Goal: Task Accomplishment & Management: Manage account settings

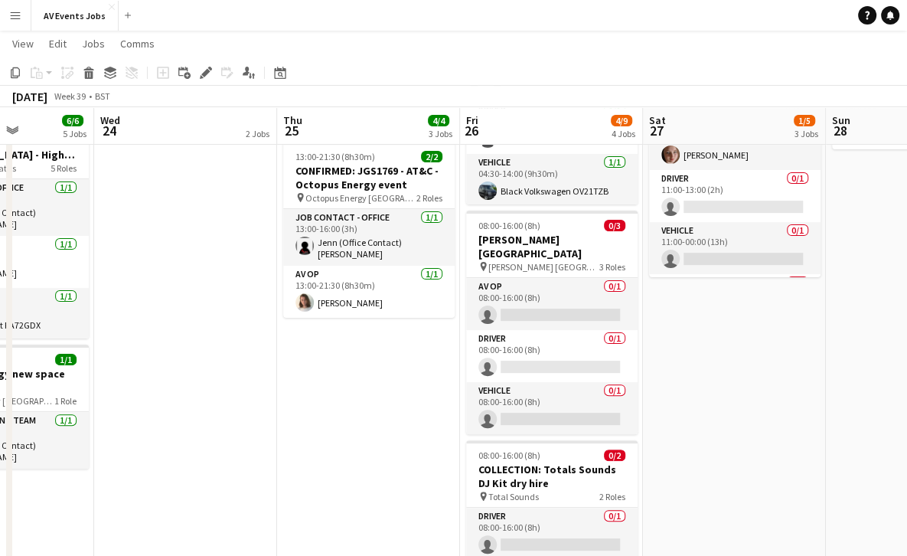
scroll to position [273, 0]
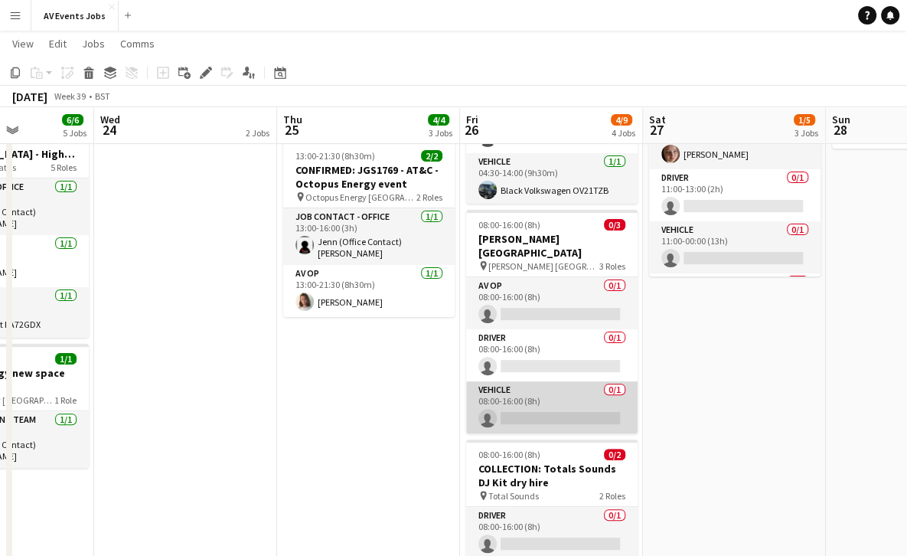
click at [553, 381] on app-card-role "Vehicle 0/1 08:00-16:00 (8h) single-neutral-actions" at bounding box center [551, 407] width 171 height 52
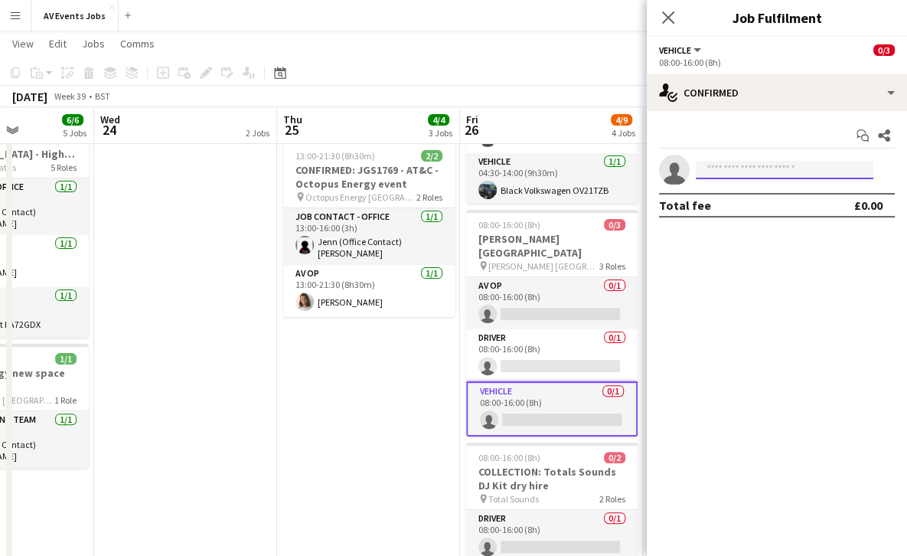
click at [736, 162] on input at bounding box center [785, 170] width 178 height 18
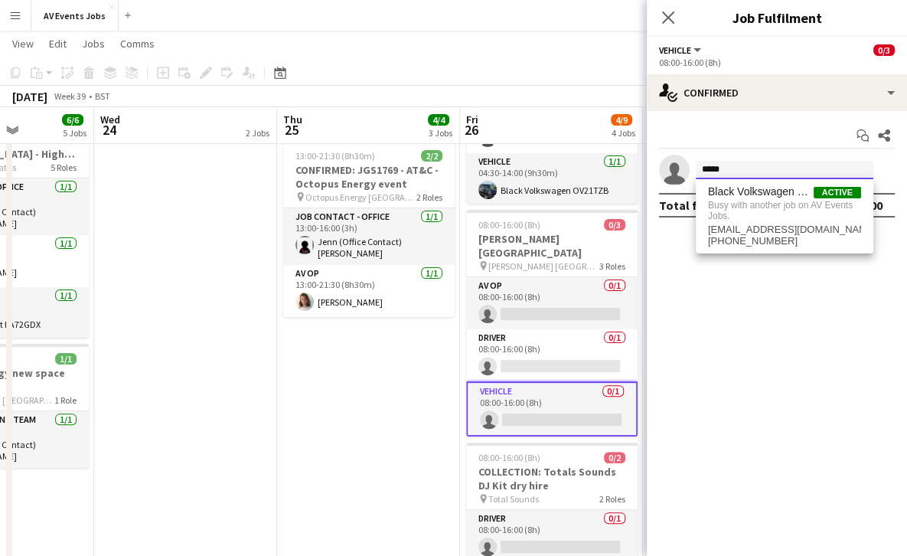
type input "*****"
click at [706, 377] on mat-expansion-panel "check Confirmed Start chat Share single-neutral-actions ***** Total fee £0.00" at bounding box center [777, 333] width 260 height 445
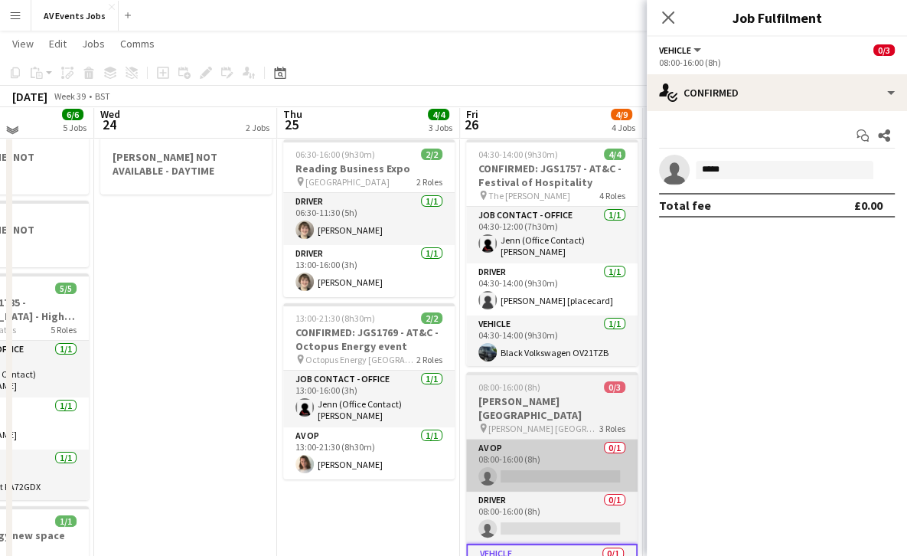
scroll to position [105, 0]
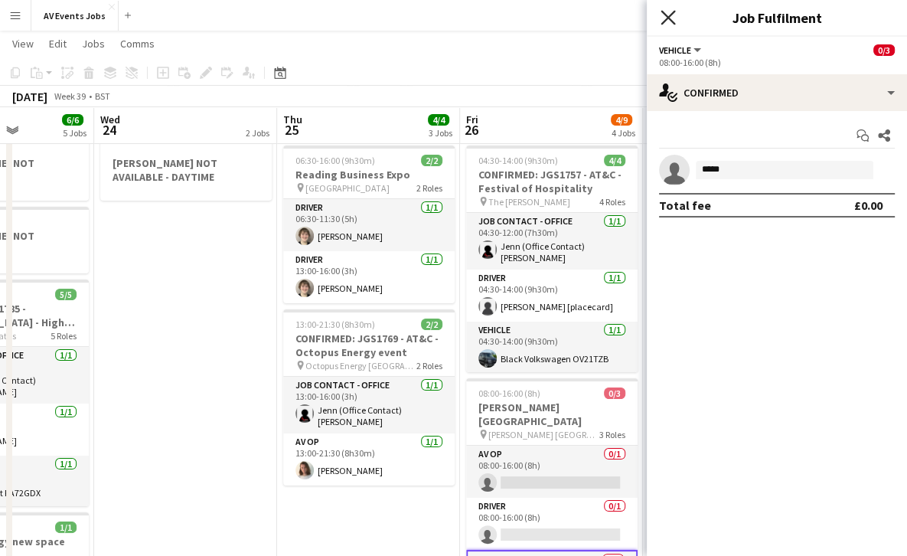
click at [665, 21] on icon at bounding box center [667, 17] width 15 height 15
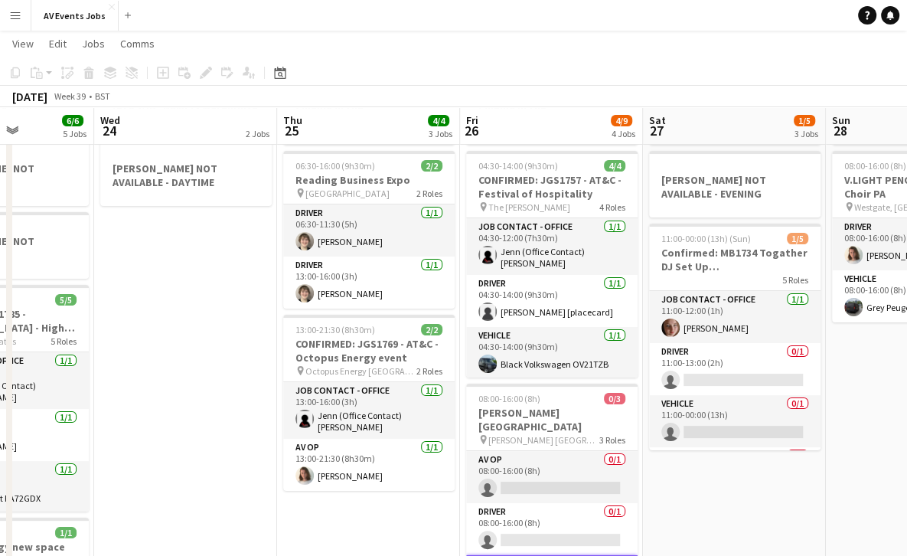
scroll to position [100, 0]
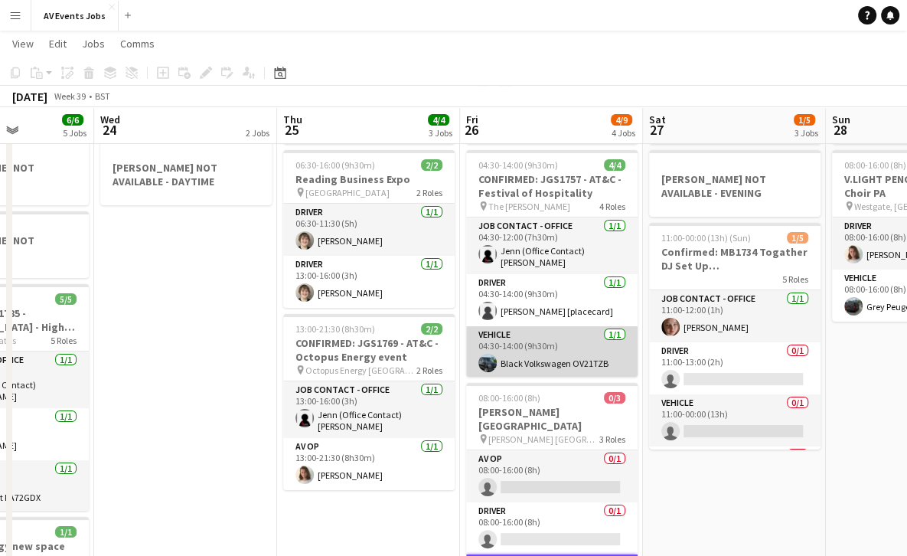
click at [532, 345] on app-card-role "Vehicle [DATE] 04:30-14:00 (9h30m) Black Volkswagen OV21TZB" at bounding box center [551, 352] width 171 height 52
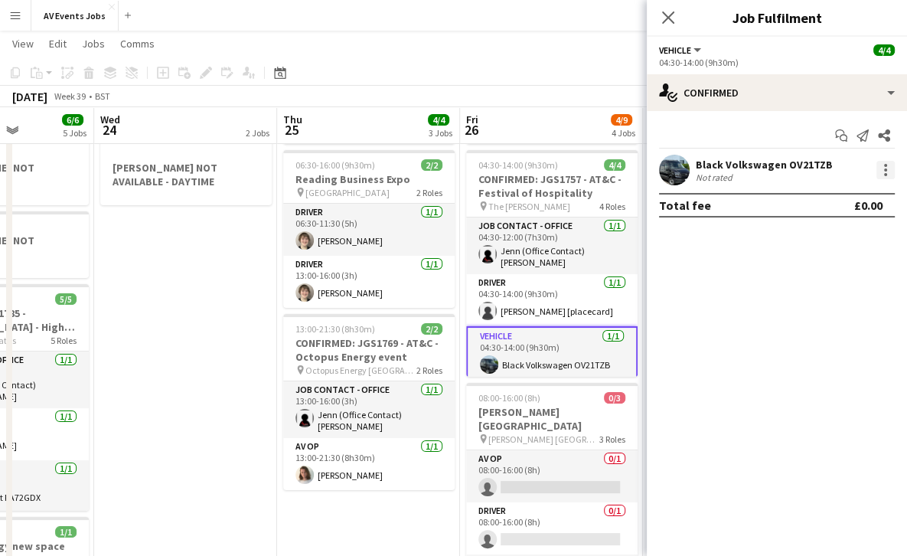
click at [882, 167] on div at bounding box center [885, 170] width 18 height 18
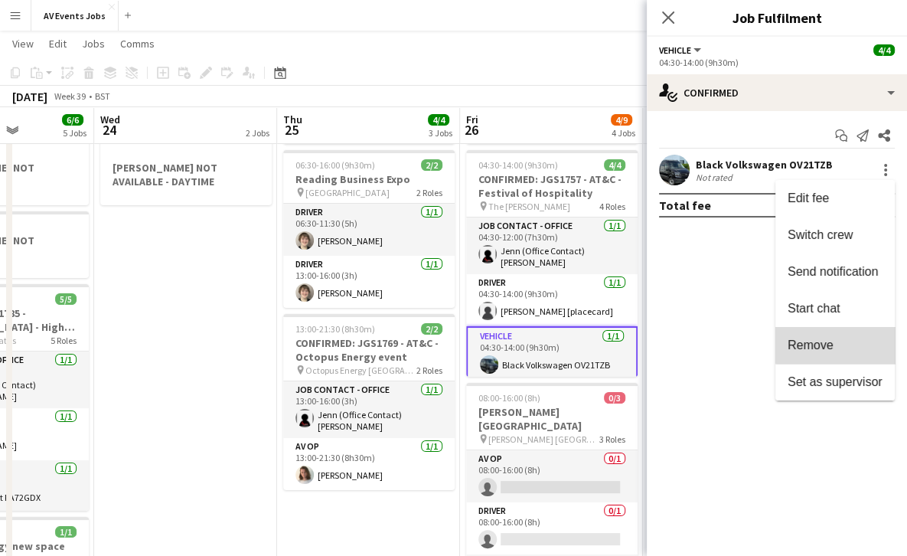
click at [840, 343] on span "Remove" at bounding box center [834, 345] width 95 height 14
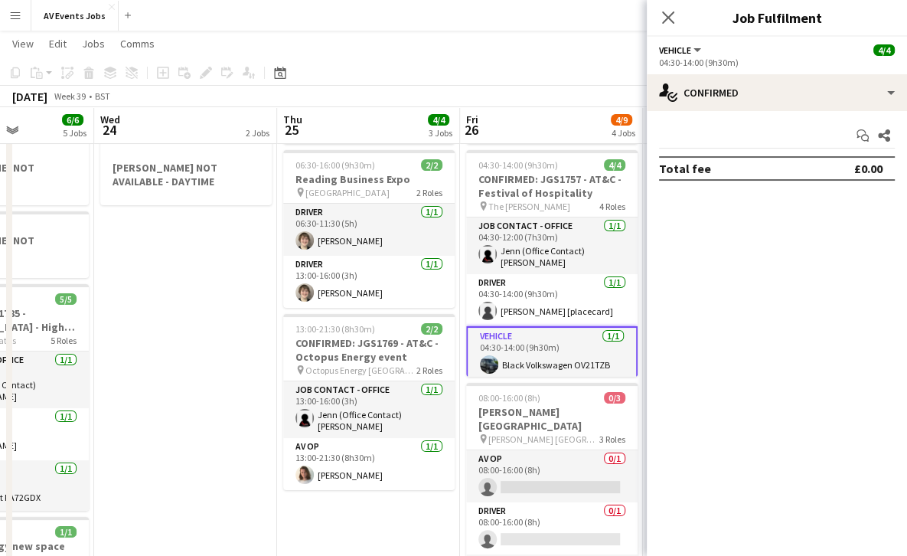
click at [804, 167] on div "Total fee £0.00" at bounding box center [777, 168] width 236 height 24
click at [558, 349] on app-card-role "Vehicle [DATE] 04:30-14:00 (9h30m) Black Volkswagen OV21TZB" at bounding box center [551, 353] width 171 height 55
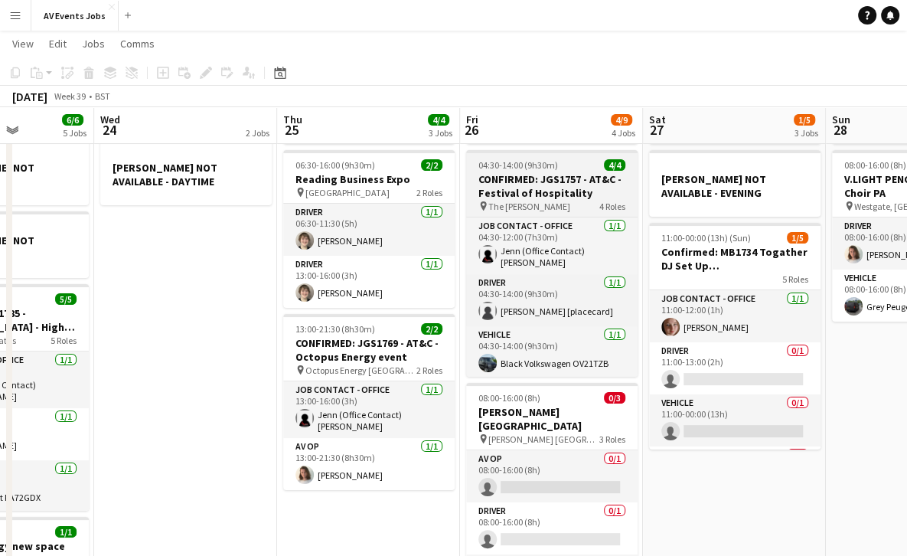
click at [562, 188] on h3 "CONFIRMED: JGS1757 - AT&C - Festival of Hospitality" at bounding box center [551, 186] width 171 height 28
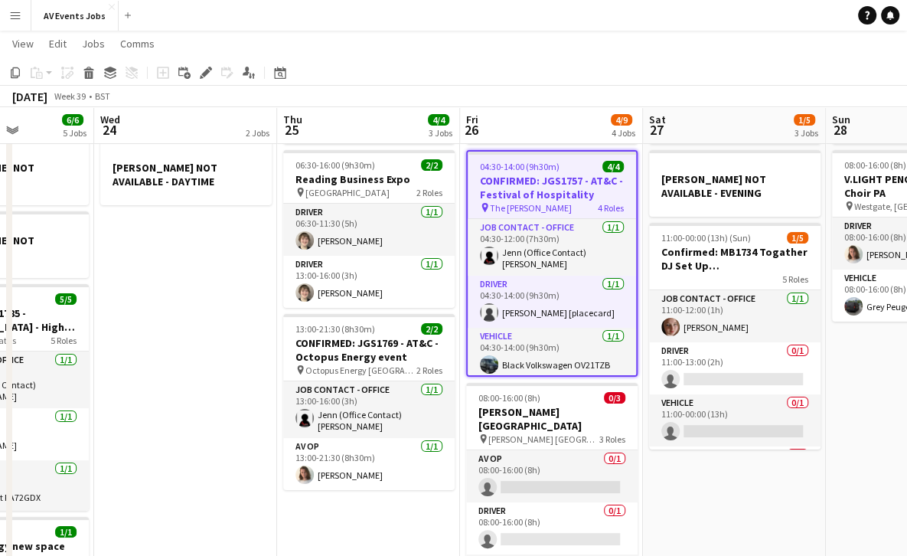
scroll to position [0, 0]
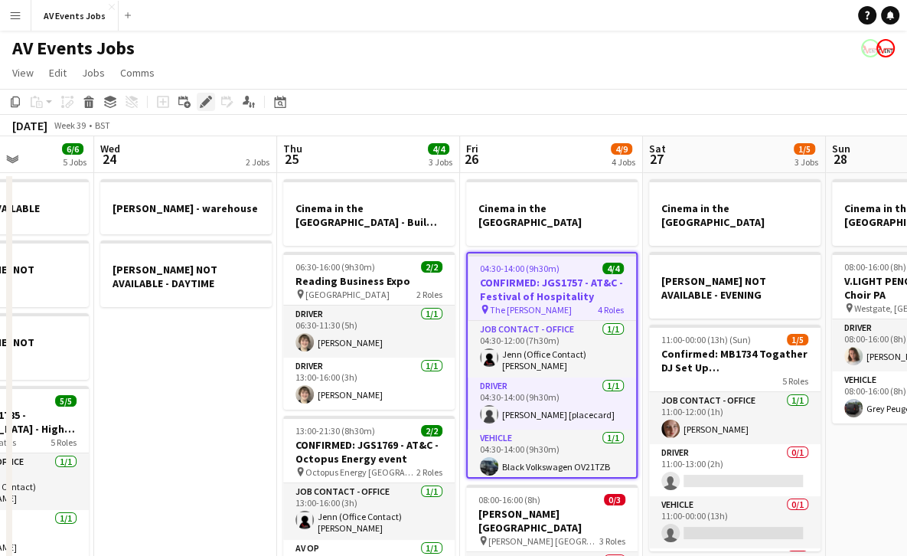
click at [200, 98] on icon "Edit" at bounding box center [206, 102] width 12 height 12
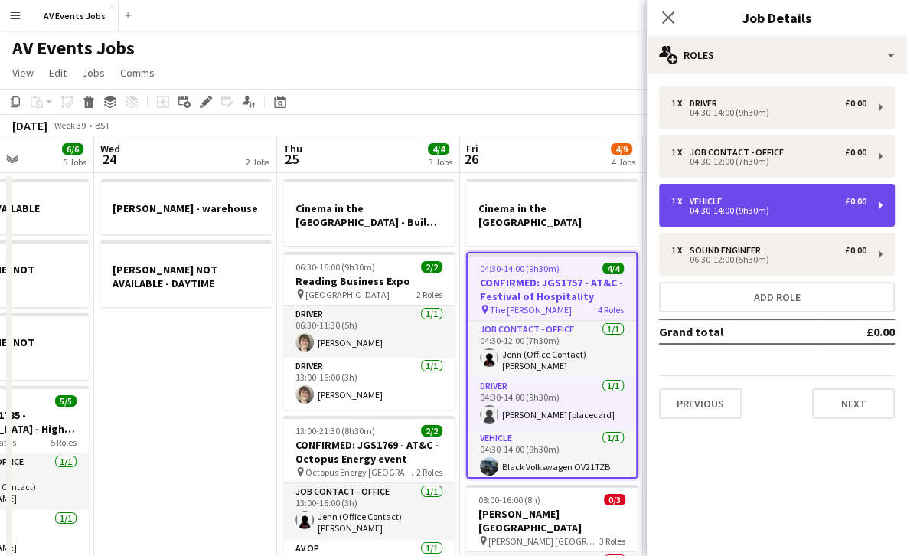
click at [820, 200] on div "1 x Vehicle £0.00" at bounding box center [768, 201] width 195 height 11
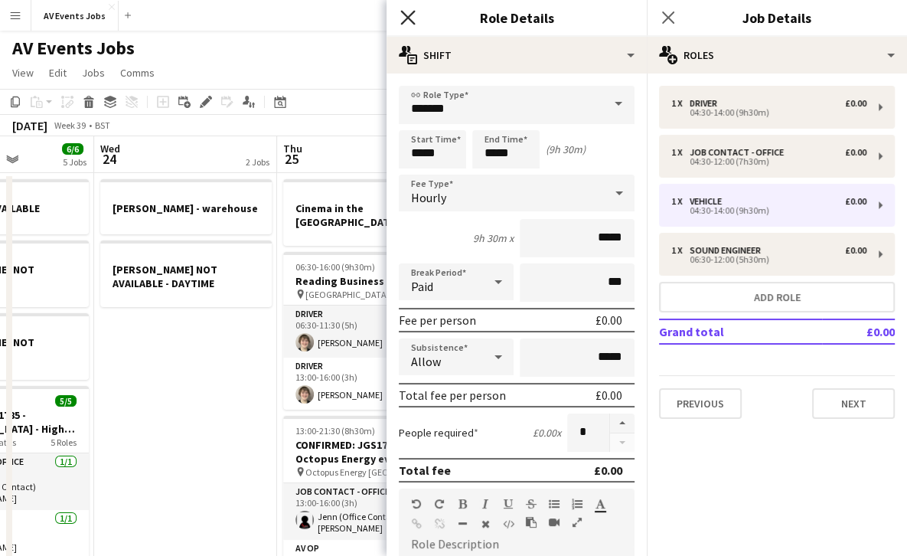
click at [409, 10] on icon "Close pop-in" at bounding box center [407, 17] width 15 height 15
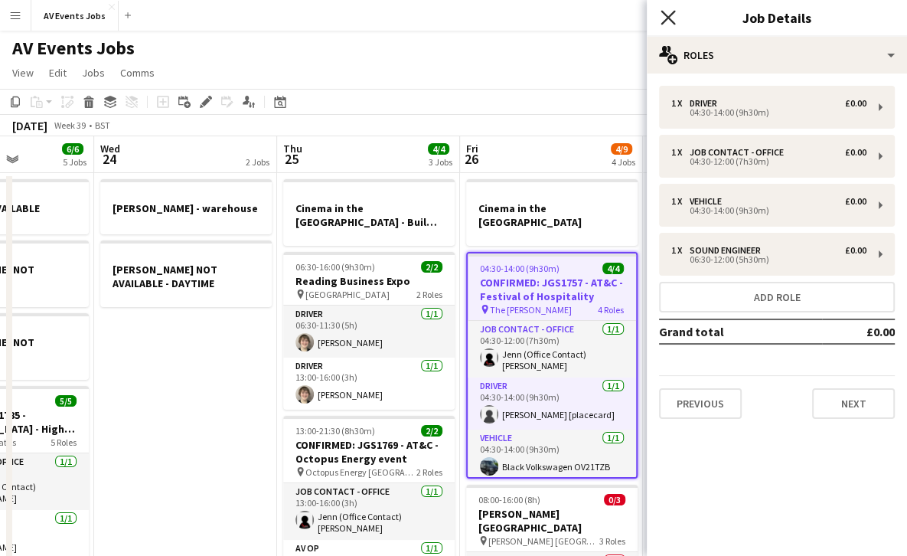
click at [667, 14] on icon "Close pop-in" at bounding box center [667, 17] width 15 height 15
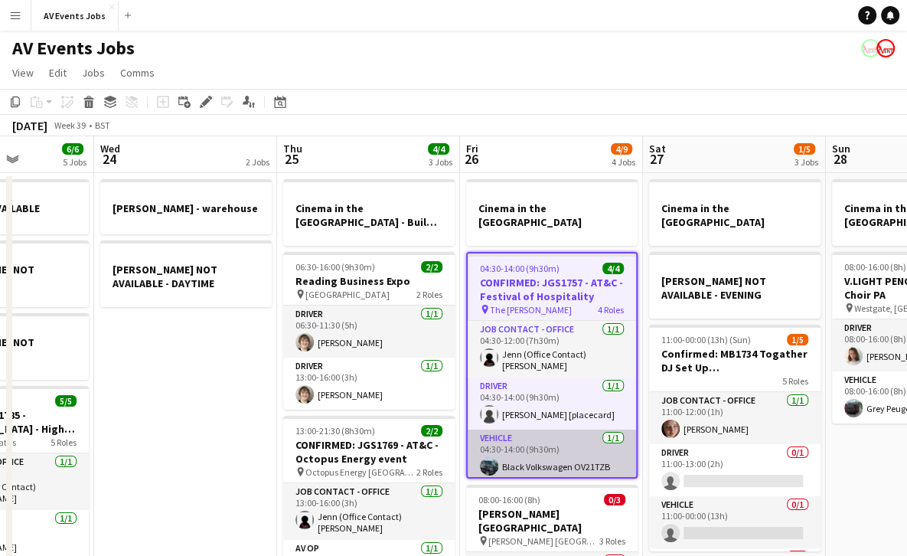
click at [546, 449] on app-card-role "Vehicle [DATE] 04:30-14:00 (9h30m) Black Volkswagen OV21TZB" at bounding box center [552, 455] width 168 height 52
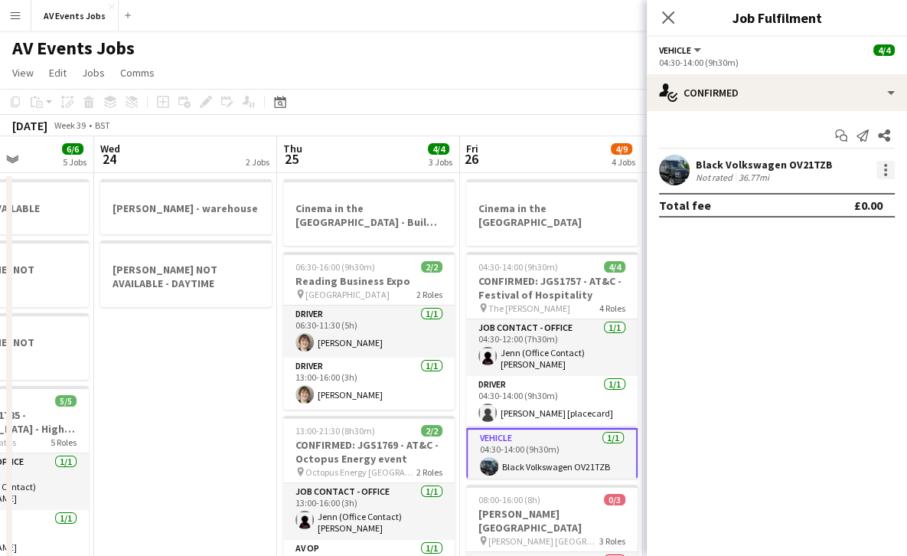
click at [887, 170] on div at bounding box center [885, 170] width 18 height 18
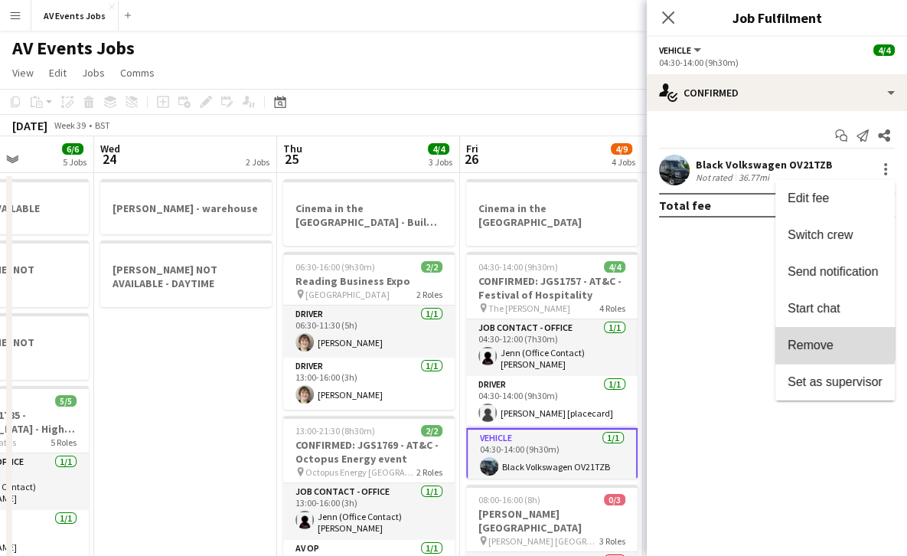
click at [813, 342] on span "Remove" at bounding box center [810, 344] width 46 height 13
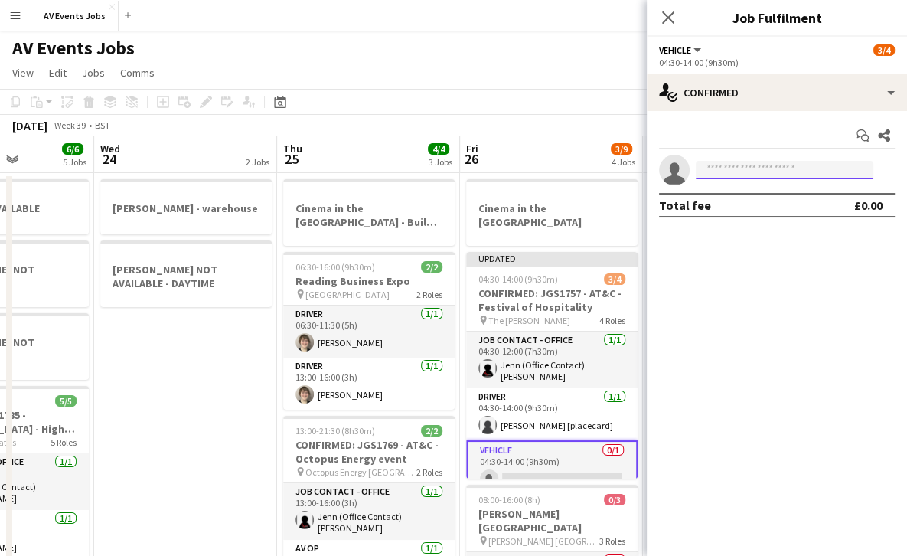
click at [777, 171] on input at bounding box center [785, 170] width 178 height 18
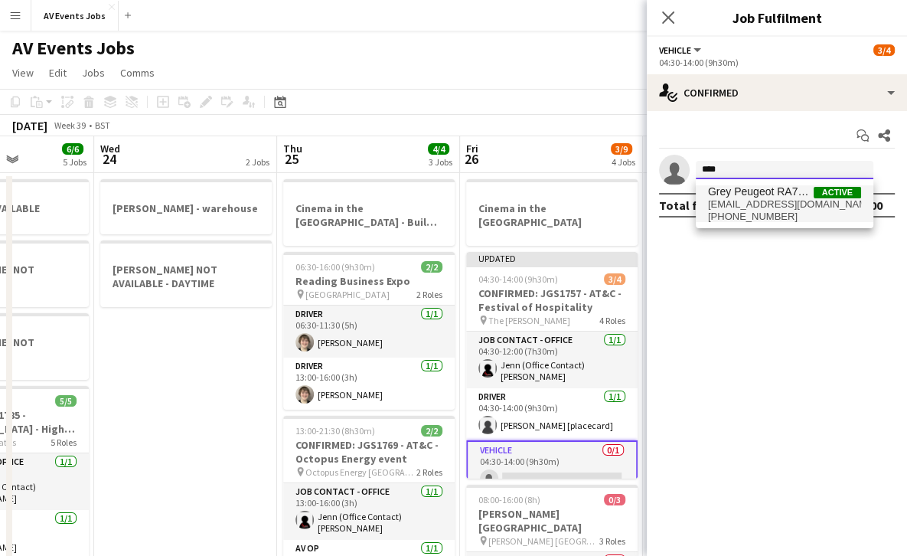
type input "****"
click at [762, 200] on span "[EMAIL_ADDRESS][DOMAIN_NAME]" at bounding box center [784, 204] width 153 height 12
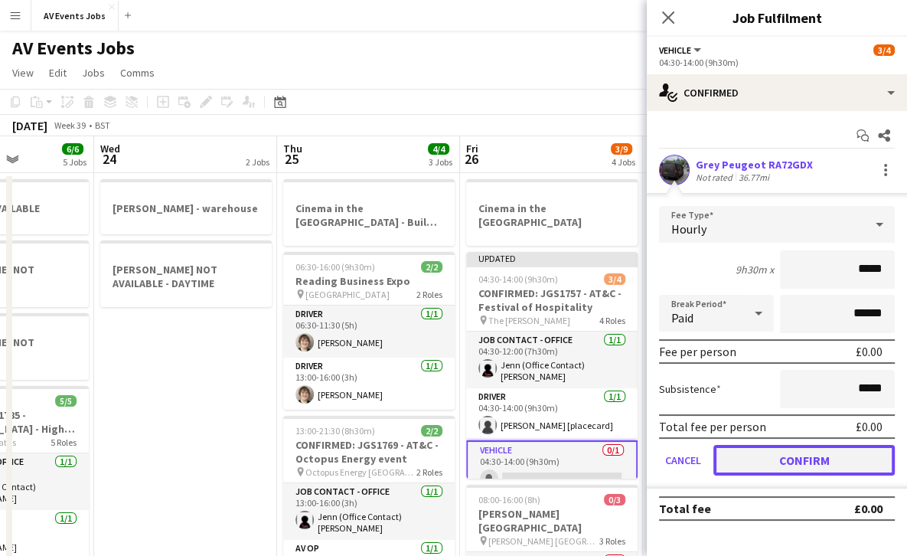
click at [766, 457] on button "Confirm" at bounding box center [803, 460] width 181 height 31
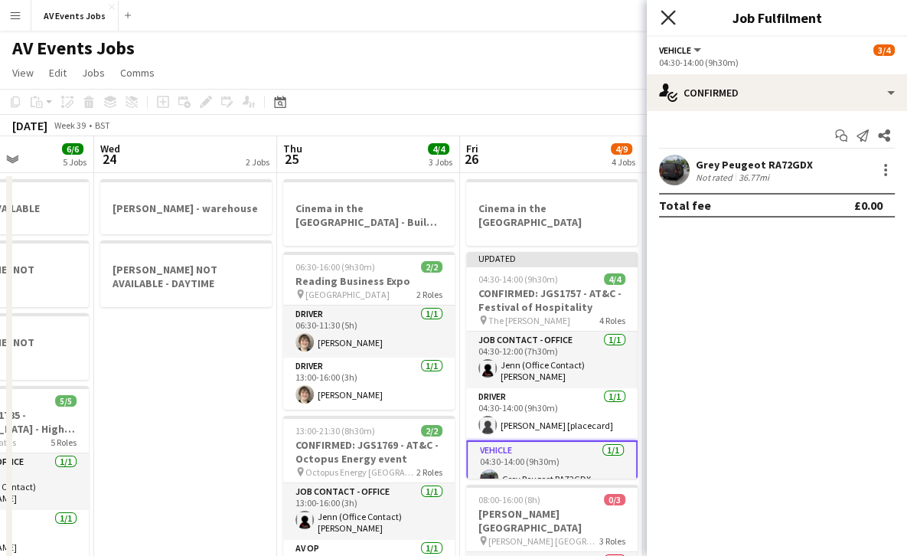
click at [663, 15] on icon "Close pop-in" at bounding box center [667, 17] width 15 height 15
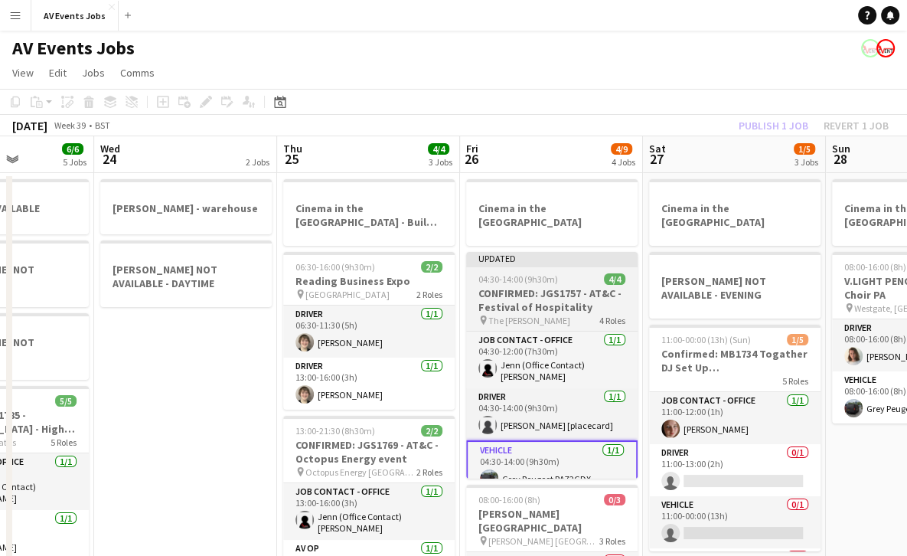
click at [561, 289] on h3 "CONFIRMED: JGS1757 - AT&C - Festival of Hospitality" at bounding box center [551, 300] width 171 height 28
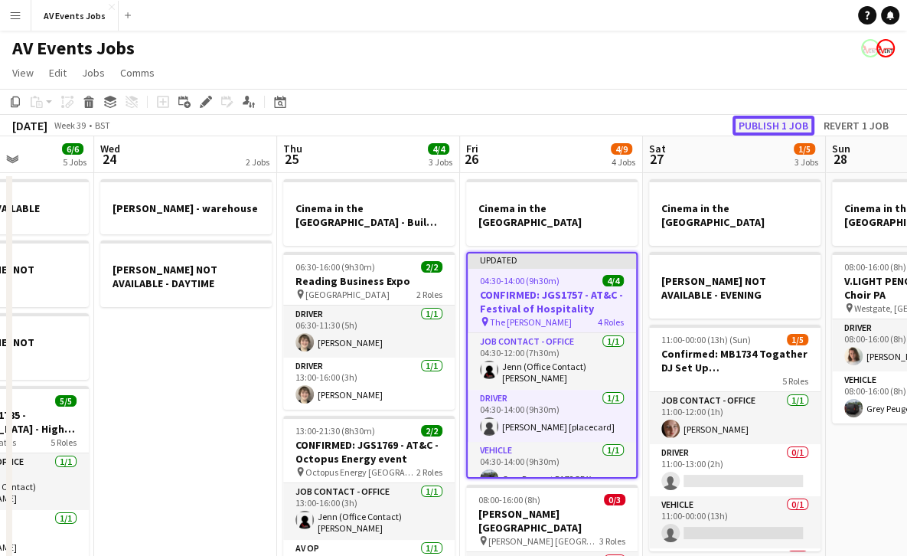
click at [770, 129] on button "Publish 1 job" at bounding box center [773, 126] width 82 height 20
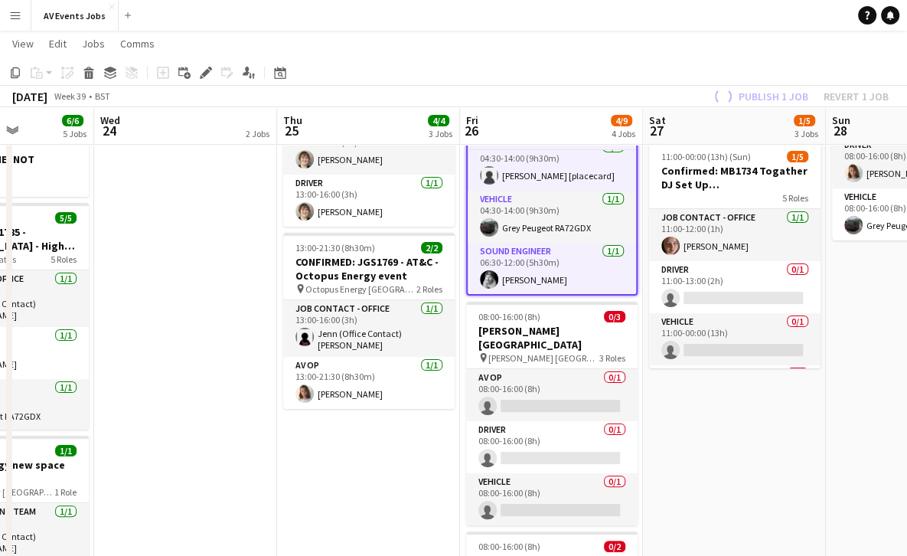
scroll to position [182, 0]
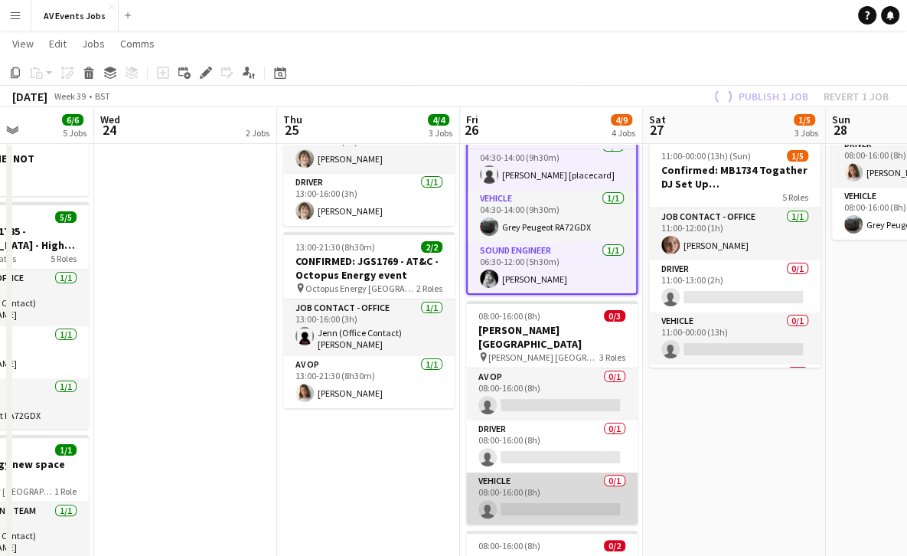
click at [548, 473] on app-card-role "Vehicle 0/1 08:00-16:00 (8h) single-neutral-actions" at bounding box center [551, 498] width 171 height 52
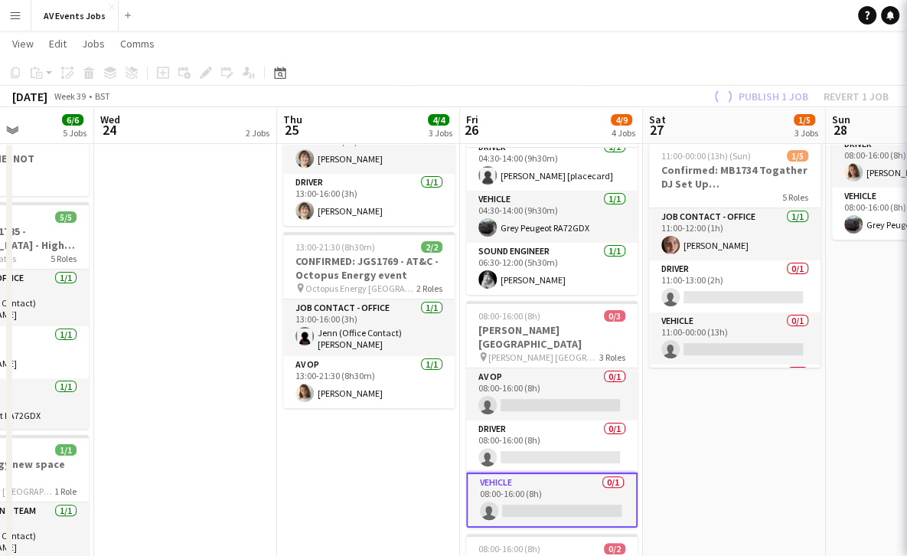
scroll to position [65, 0]
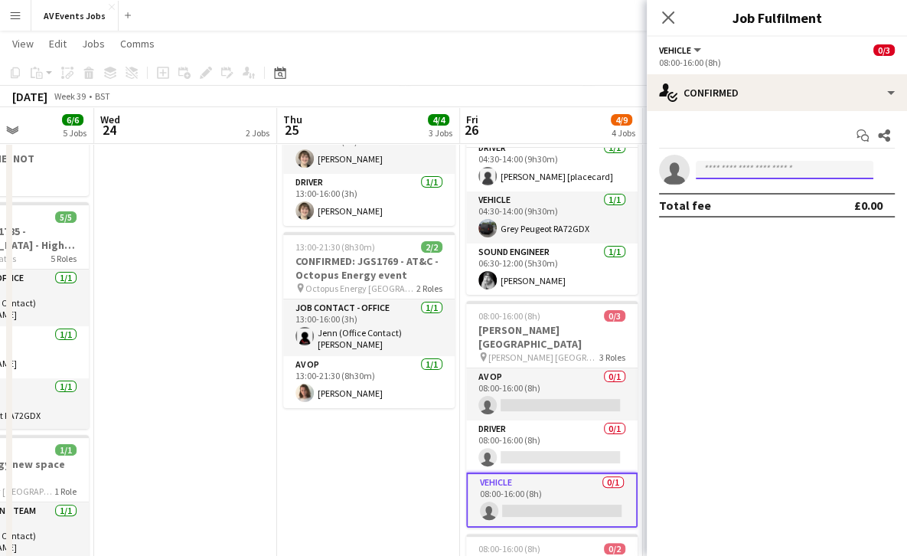
click at [747, 171] on input at bounding box center [785, 170] width 178 height 18
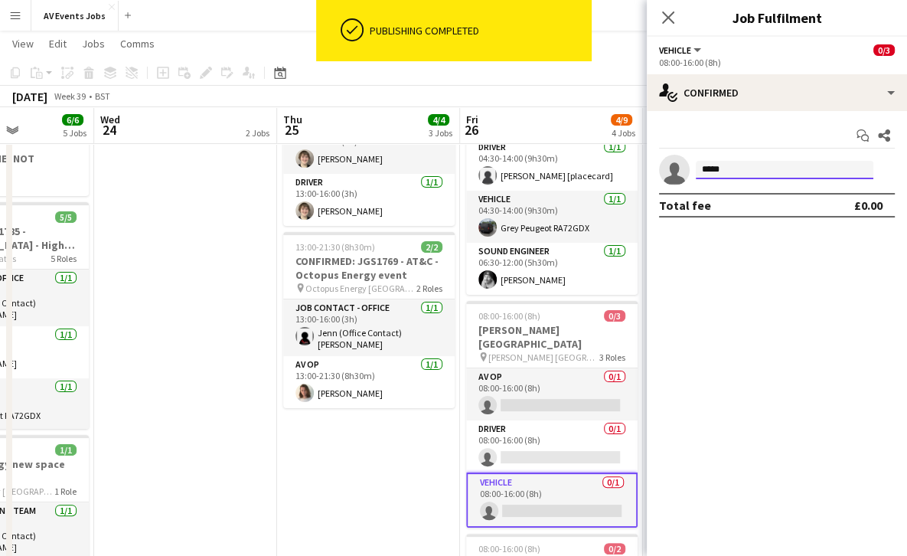
scroll to position [53, 0]
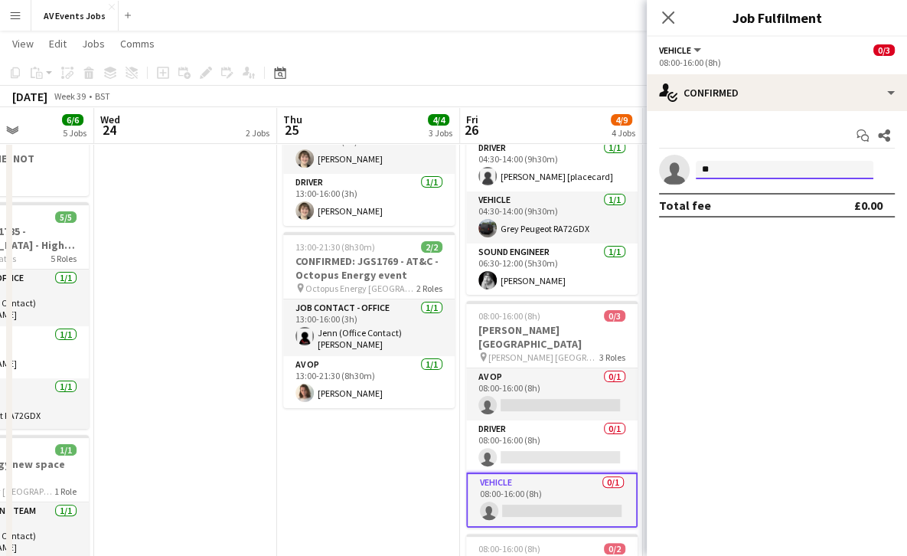
type input "*"
type input "*****"
click at [661, 25] on app-icon "Close pop-in" at bounding box center [668, 18] width 22 height 22
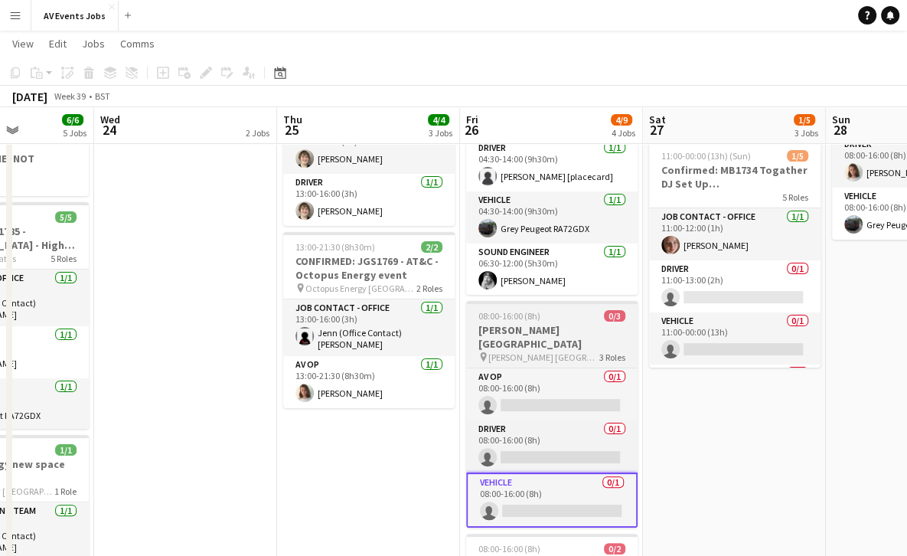
click at [541, 351] on span "[PERSON_NAME] [GEOGRAPHIC_DATA]" at bounding box center [543, 356] width 111 height 11
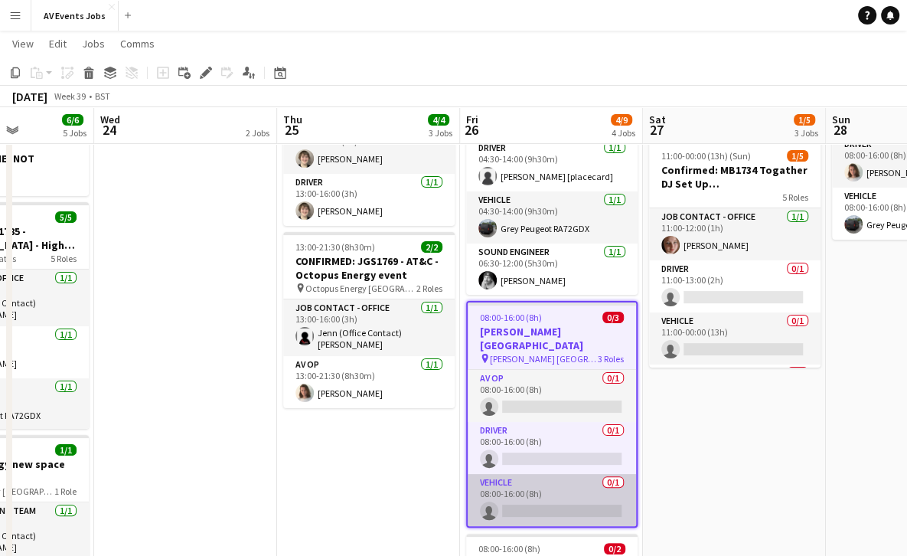
click at [548, 474] on app-card-role "Vehicle 0/1 08:00-16:00 (8h) single-neutral-actions" at bounding box center [552, 500] width 168 height 52
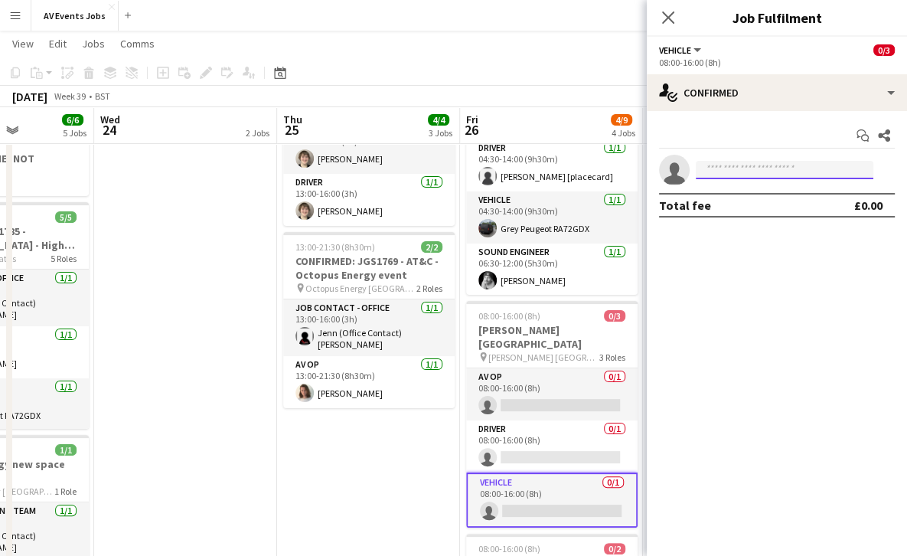
click at [729, 176] on input at bounding box center [785, 170] width 178 height 18
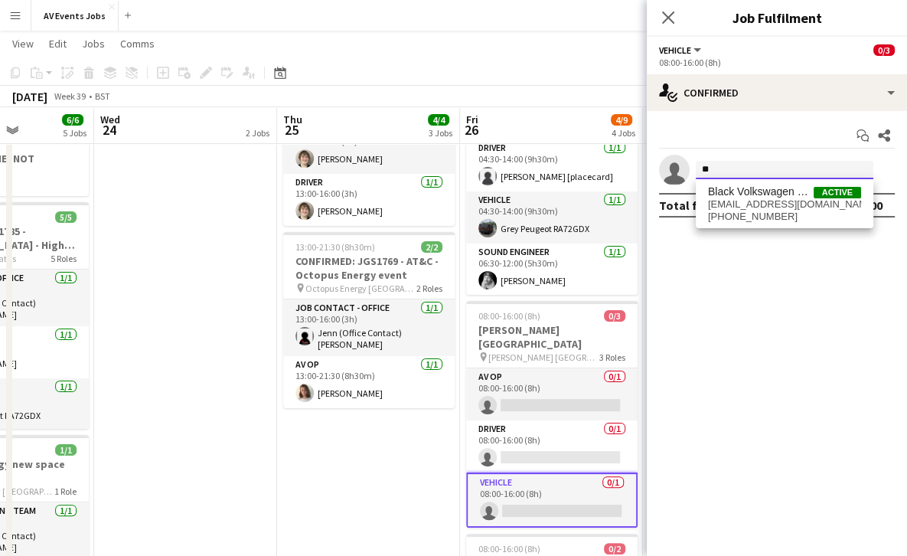
type input "*"
type input "*****"
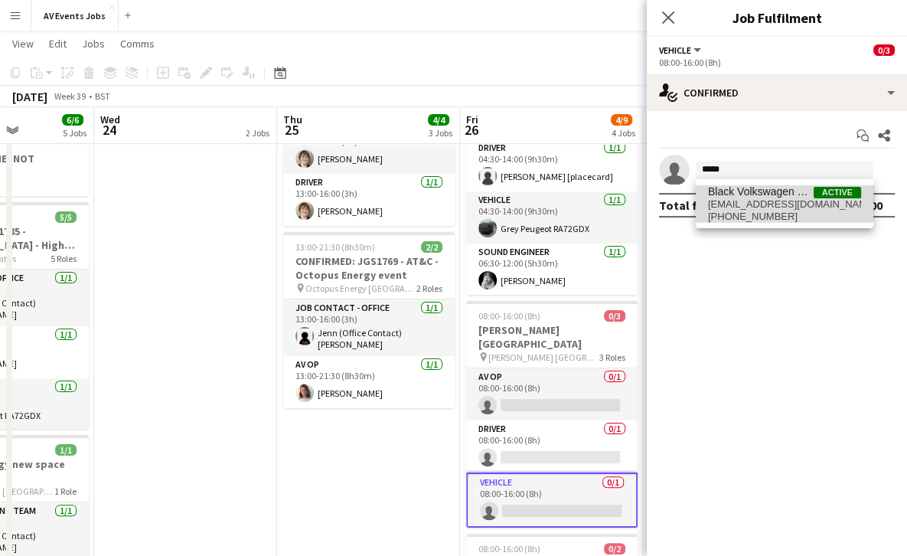
click at [732, 200] on span "[EMAIL_ADDRESS][DOMAIN_NAME]" at bounding box center [784, 204] width 153 height 12
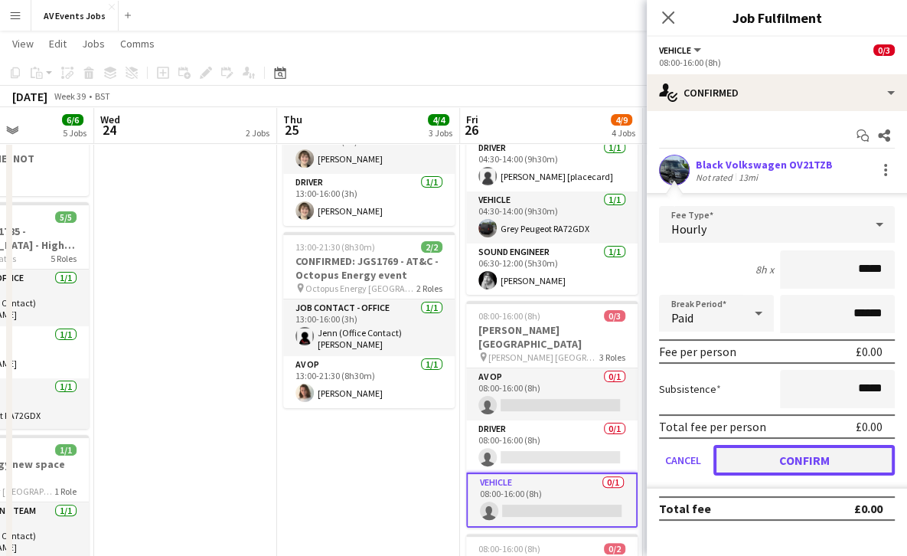
click at [783, 455] on button "Confirm" at bounding box center [803, 460] width 181 height 31
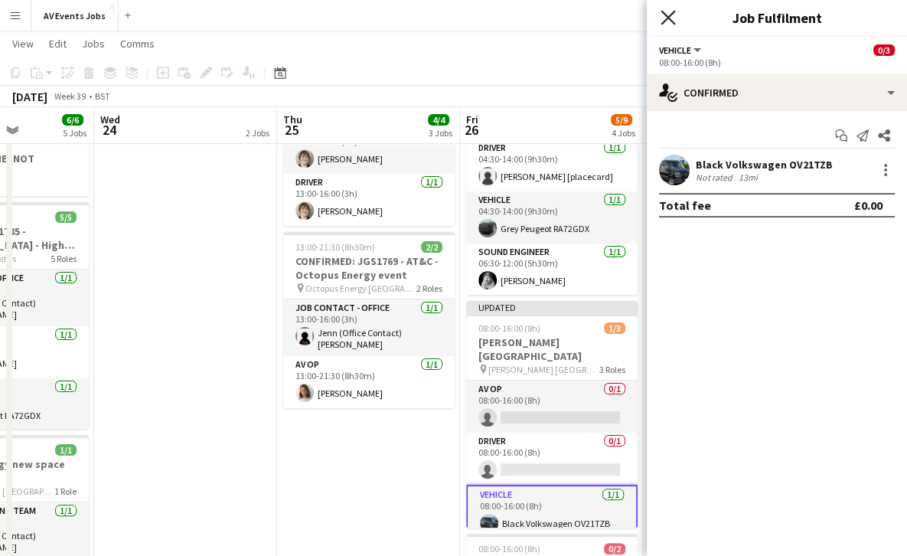
click at [664, 11] on icon "Close pop-in" at bounding box center [667, 17] width 15 height 15
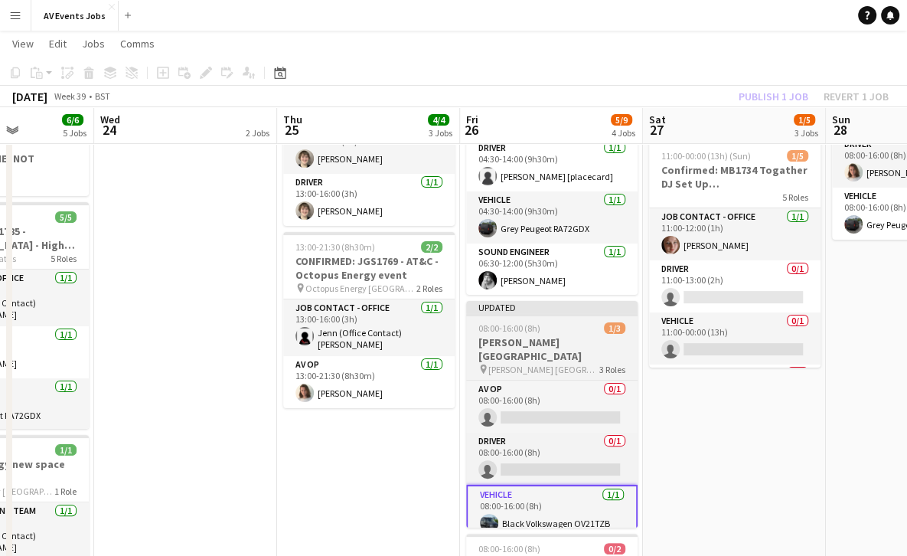
click at [552, 341] on h3 "[PERSON_NAME] [GEOGRAPHIC_DATA]" at bounding box center [551, 349] width 171 height 28
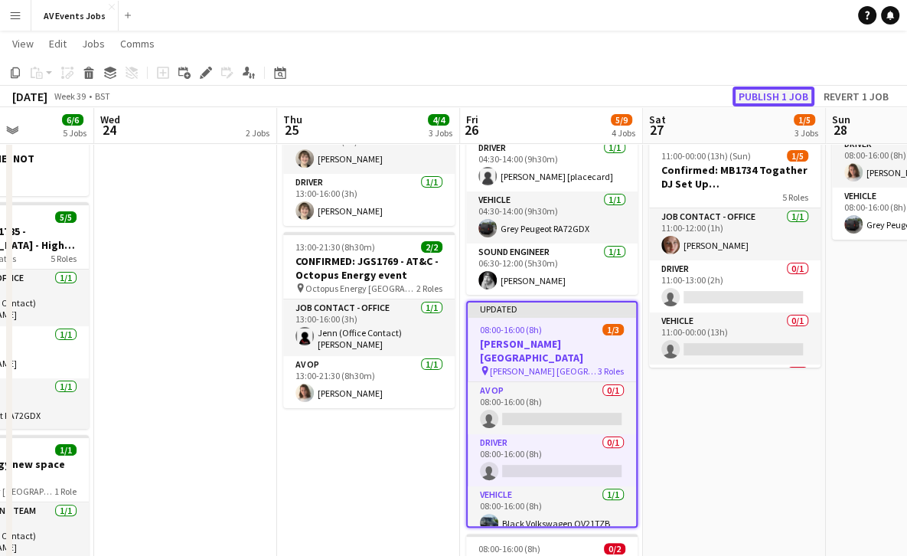
click at [781, 94] on button "Publish 1 job" at bounding box center [773, 96] width 82 height 20
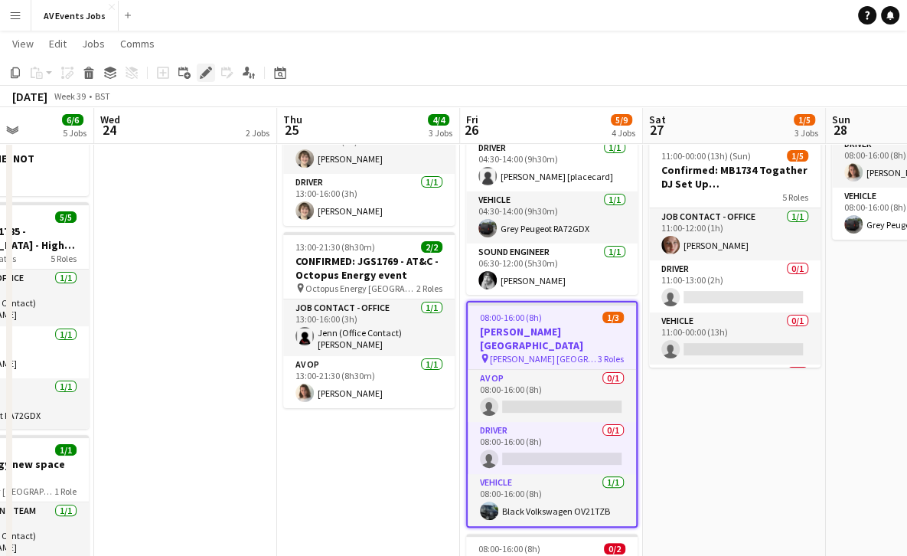
click at [210, 80] on div "Edit" at bounding box center [206, 73] width 18 height 18
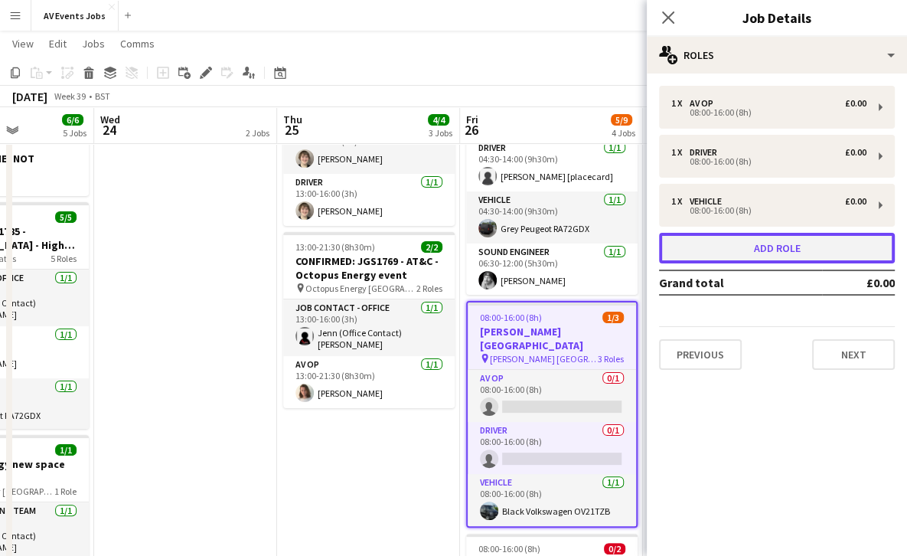
click at [725, 256] on button "Add role" at bounding box center [777, 248] width 236 height 31
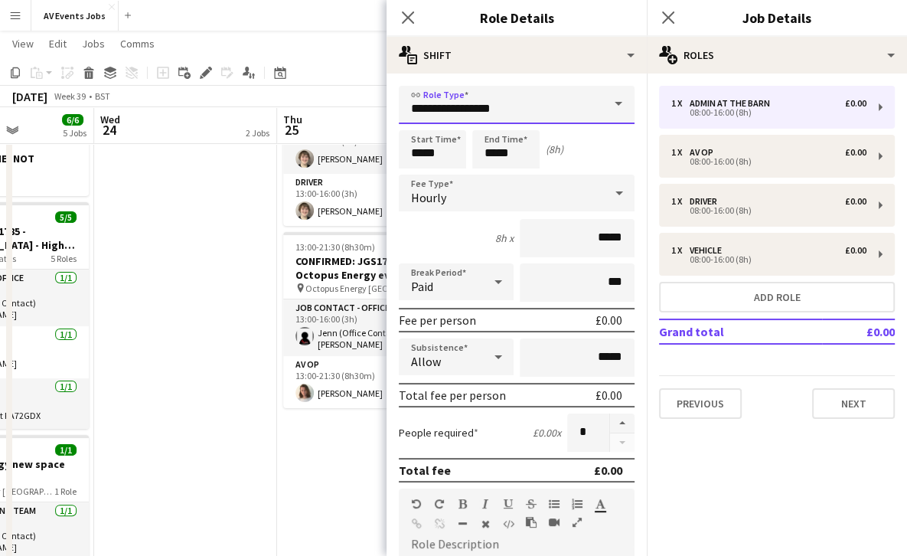
drag, startPoint x: 563, startPoint y: 106, endPoint x: 347, endPoint y: 93, distance: 216.1
click at [347, 93] on body "Menu Boards Boards Boards All jobs Status Workforce Workforce My Workforce Recr…" at bounding box center [453, 278] width 907 height 920
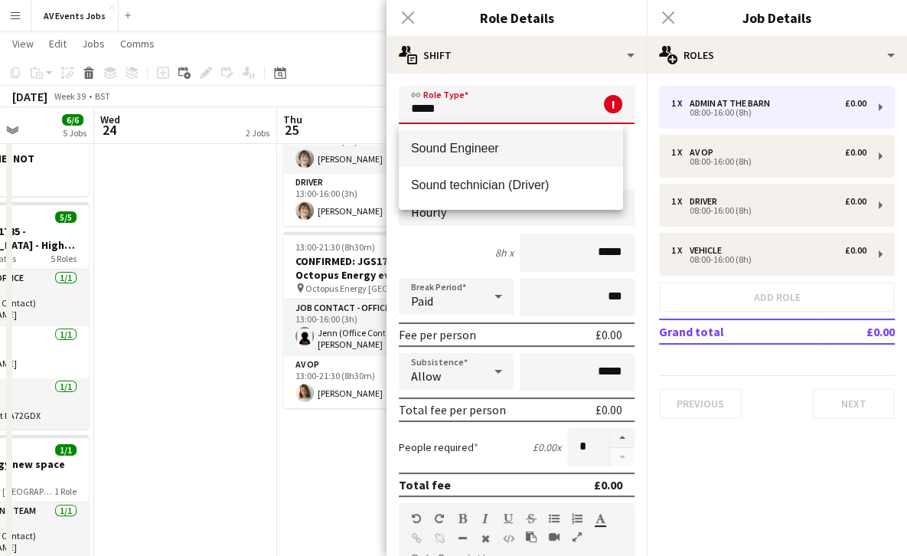
click at [440, 144] on span "Sound Engineer" at bounding box center [511, 148] width 200 height 15
type input "**********"
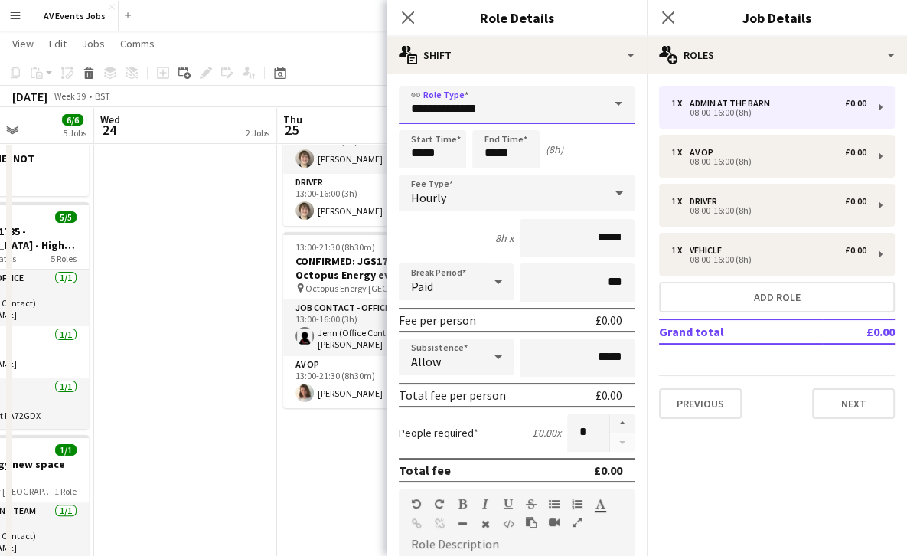
scroll to position [357, 0]
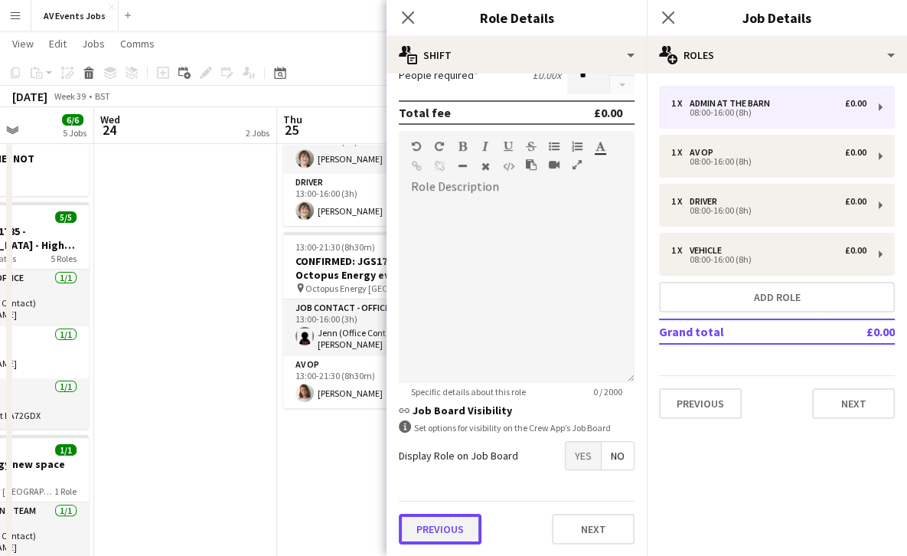
click at [458, 528] on button "Previous" at bounding box center [440, 528] width 83 height 31
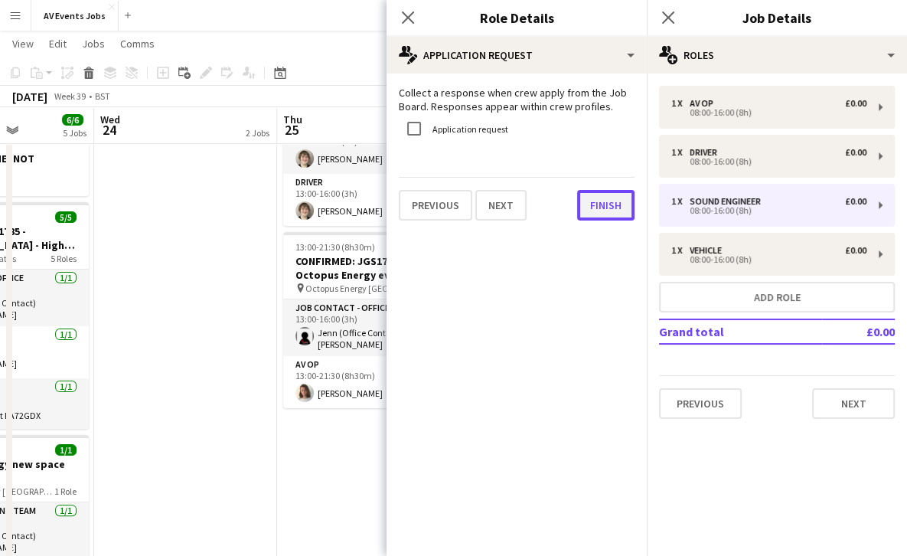
click at [612, 207] on button "Finish" at bounding box center [605, 205] width 57 height 31
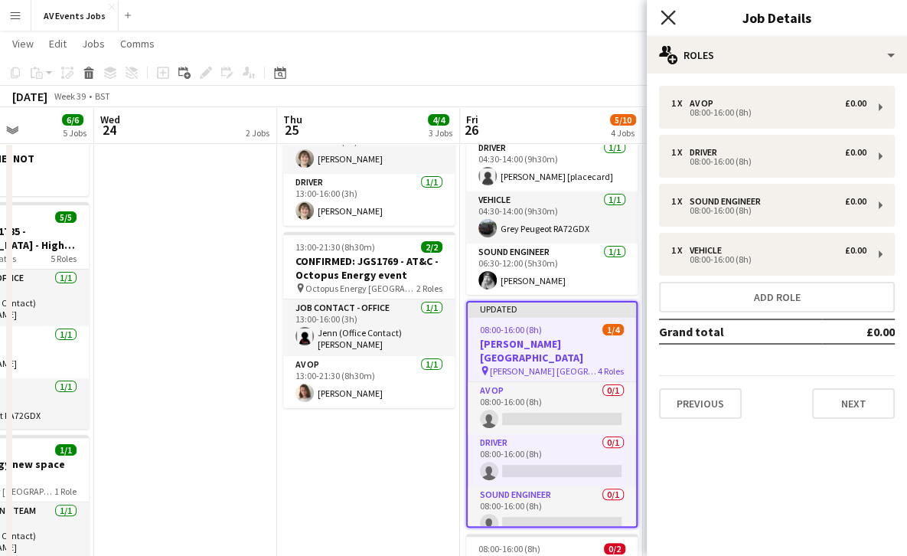
click at [667, 11] on icon "Close pop-in" at bounding box center [667, 17] width 15 height 15
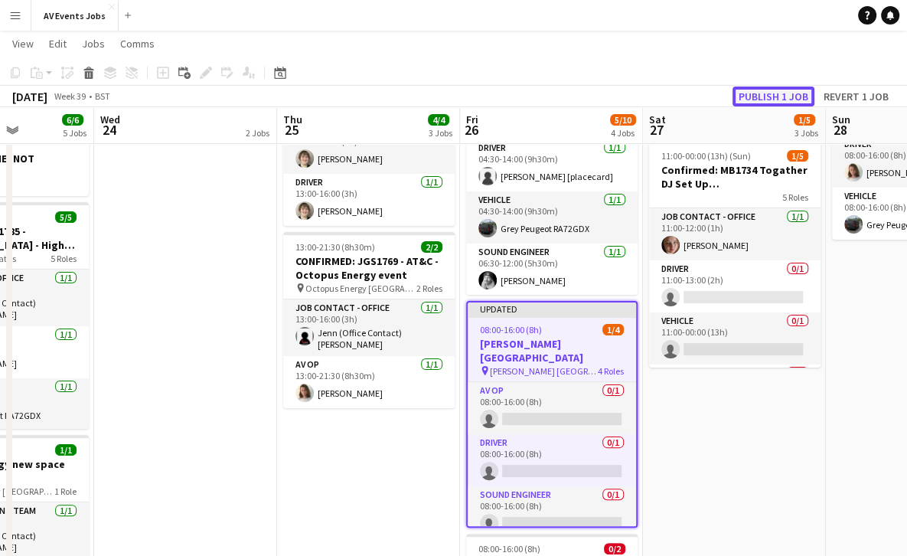
click at [781, 88] on button "Publish 1 job" at bounding box center [773, 96] width 82 height 20
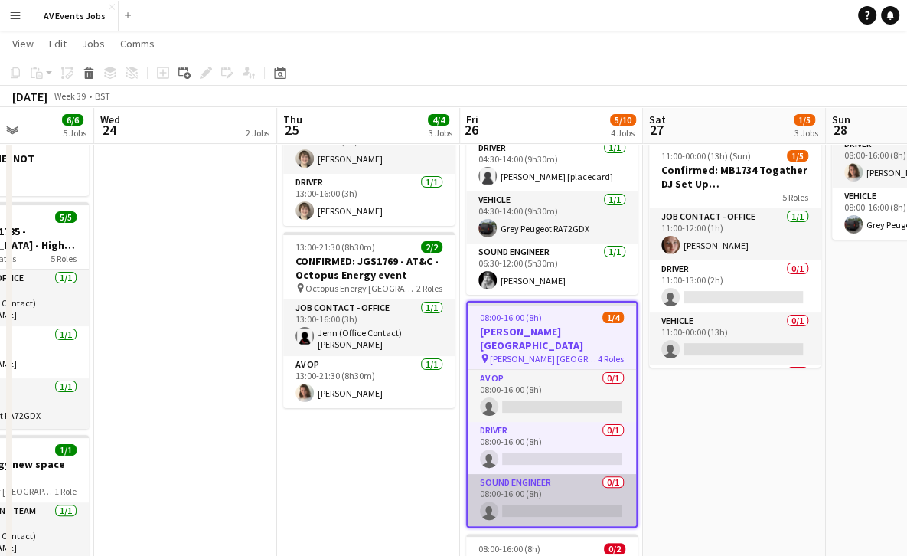
click at [522, 474] on app-card-role "Sound Engineer 0/1 08:00-16:00 (8h) single-neutral-actions" at bounding box center [552, 500] width 168 height 52
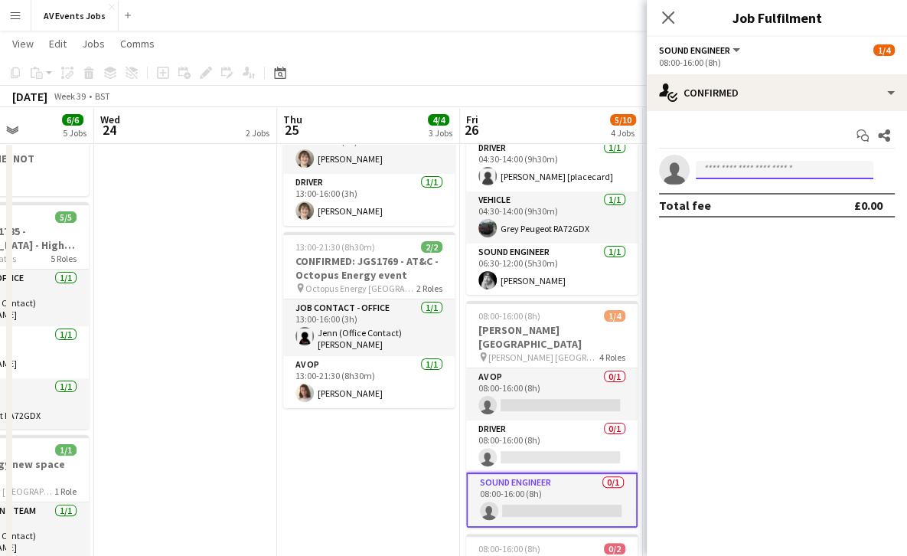
click at [739, 174] on input at bounding box center [785, 170] width 178 height 18
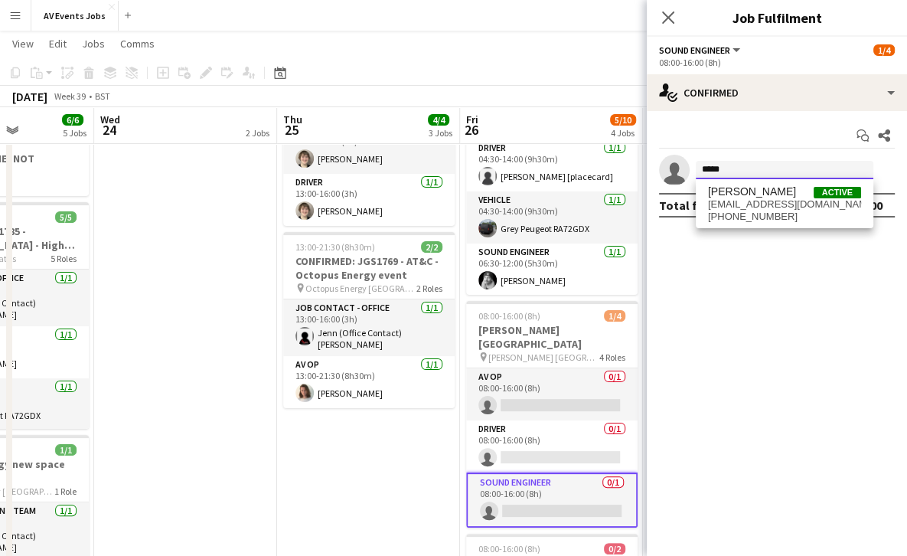
type input "*****"
click at [673, 286] on mat-expansion-panel "check Confirmed Start chat Share single-neutral-actions ***** Total fee £0.00" at bounding box center [777, 333] width 260 height 445
drag, startPoint x: 729, startPoint y: 174, endPoint x: 657, endPoint y: 164, distance: 72.7
click at [657, 164] on app-invite-slot "single-neutral-actions *****" at bounding box center [777, 170] width 260 height 31
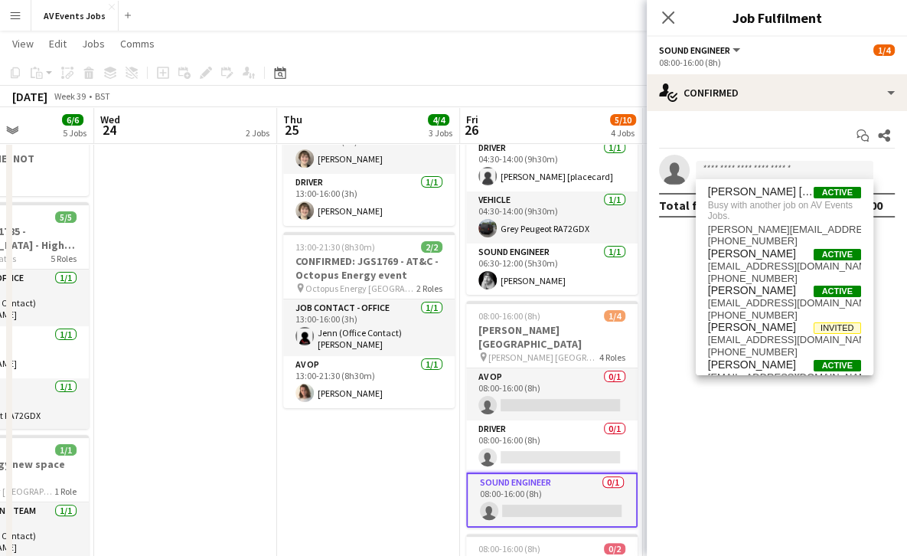
click at [674, 332] on mat-expansion-panel "check Confirmed Start chat Share single-neutral-actions Total fee £0.00" at bounding box center [777, 333] width 260 height 445
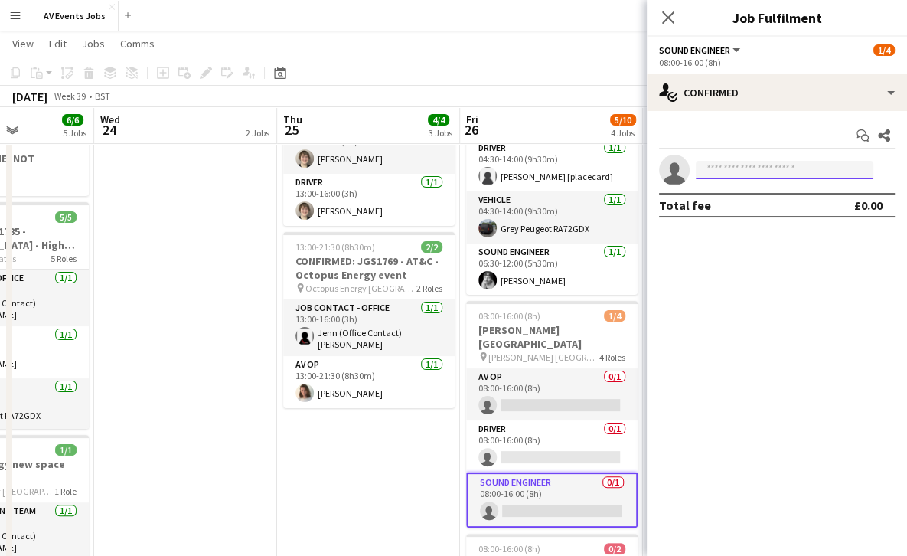
click at [716, 161] on input at bounding box center [785, 170] width 178 height 18
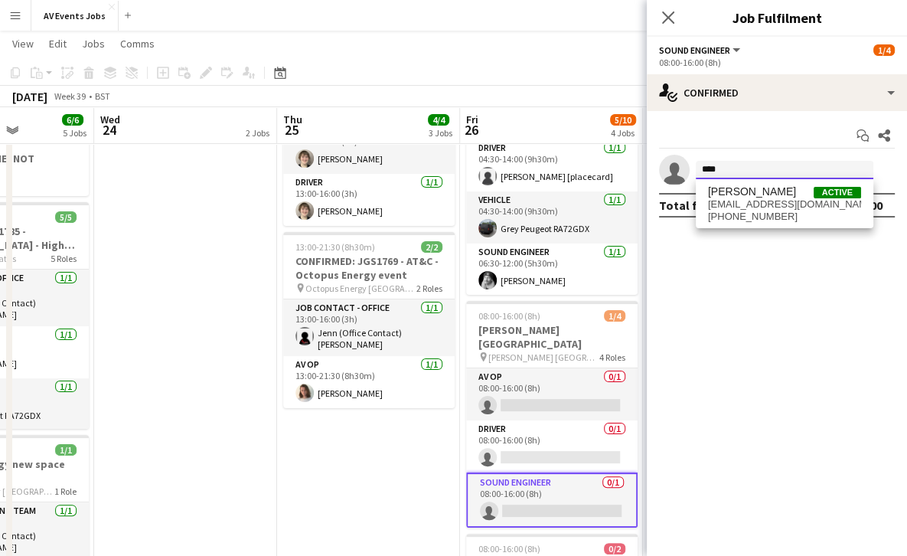
type input "****"
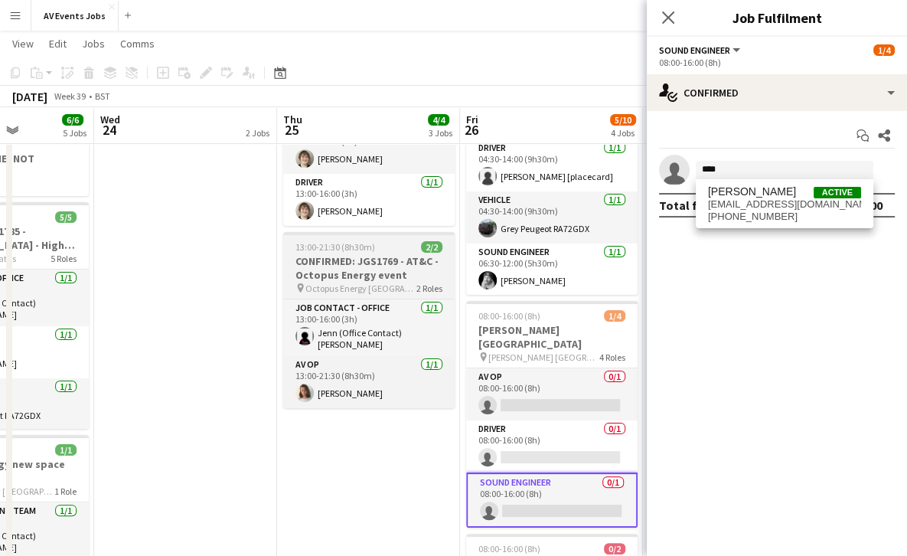
click at [373, 249] on div "13:00-21:30 (8h30m) 2/2" at bounding box center [368, 246] width 171 height 11
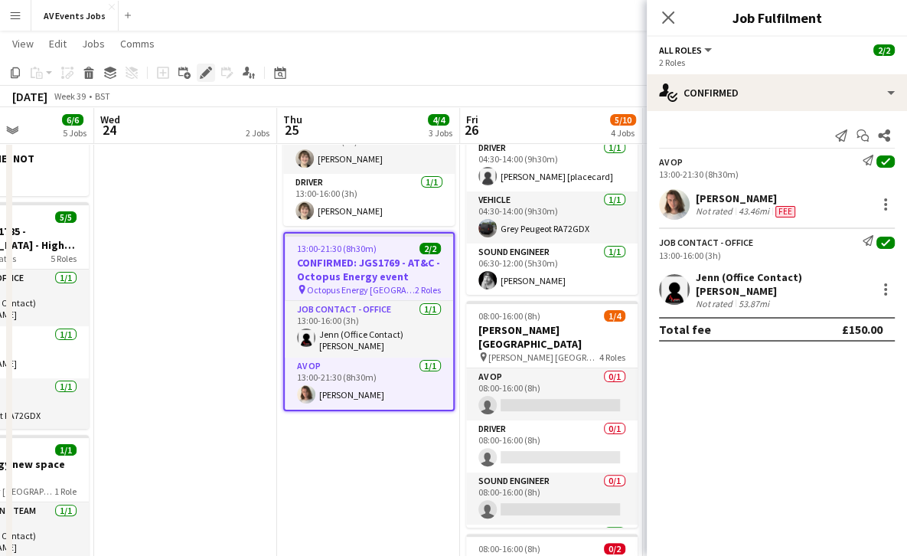
click at [208, 68] on icon "Edit" at bounding box center [206, 73] width 12 height 12
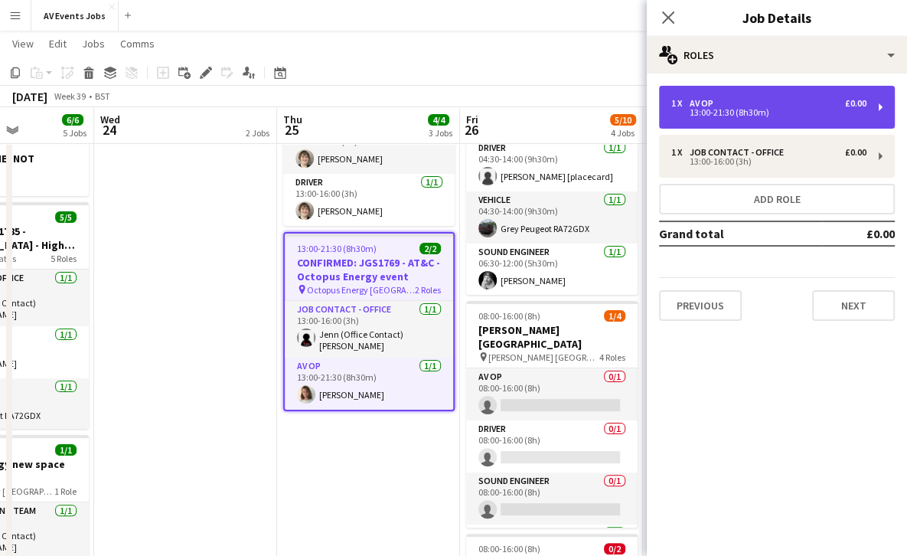
click at [748, 120] on div "1 x AV Op £0.00 13:00-21:30 (8h30m)" at bounding box center [777, 107] width 236 height 43
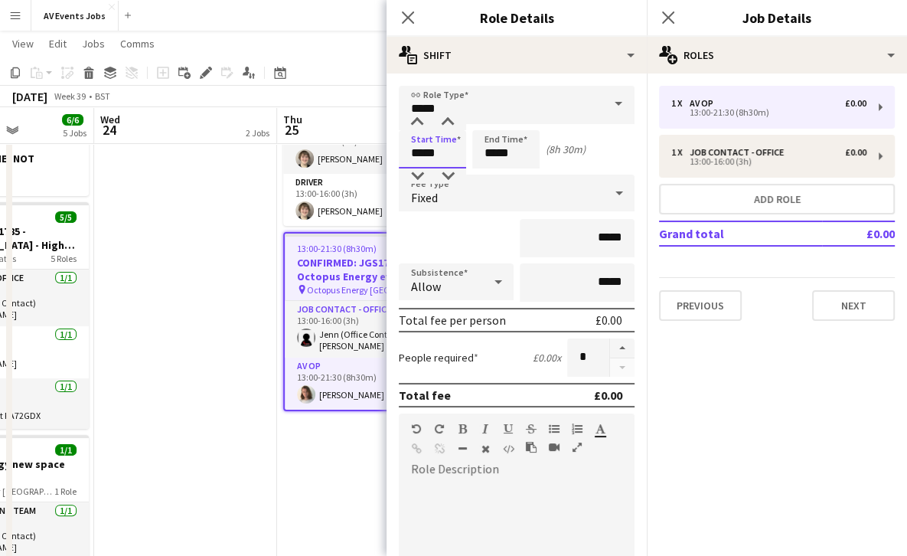
drag, startPoint x: 446, startPoint y: 153, endPoint x: 393, endPoint y: 151, distance: 53.6
click at [393, 151] on form "link Role Type ***** Start Time ***** End Time ***** (8h 30m) Fee Type Fixed **…" at bounding box center [516, 462] width 260 height 753
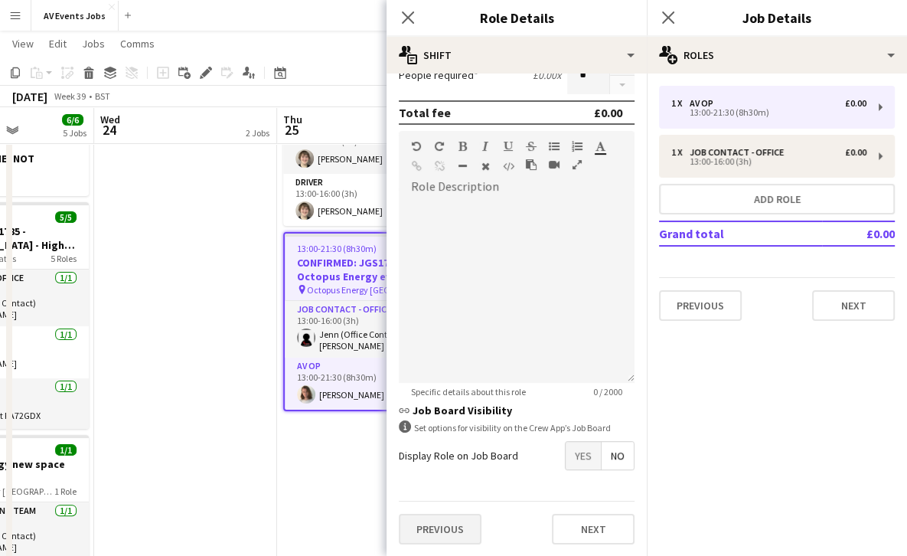
type input "*****"
click at [437, 527] on button "Previous" at bounding box center [440, 528] width 83 height 31
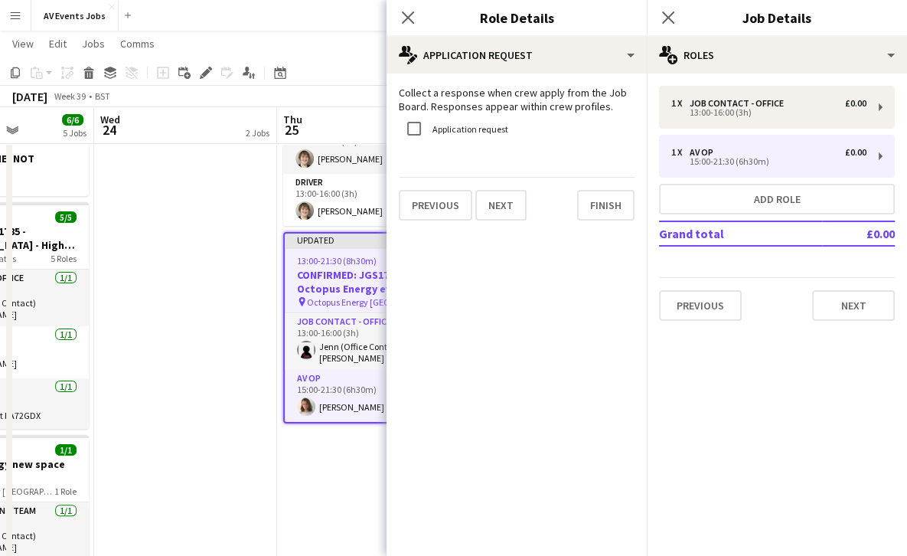
scroll to position [0, 0]
click at [603, 207] on button "Finish" at bounding box center [605, 205] width 57 height 31
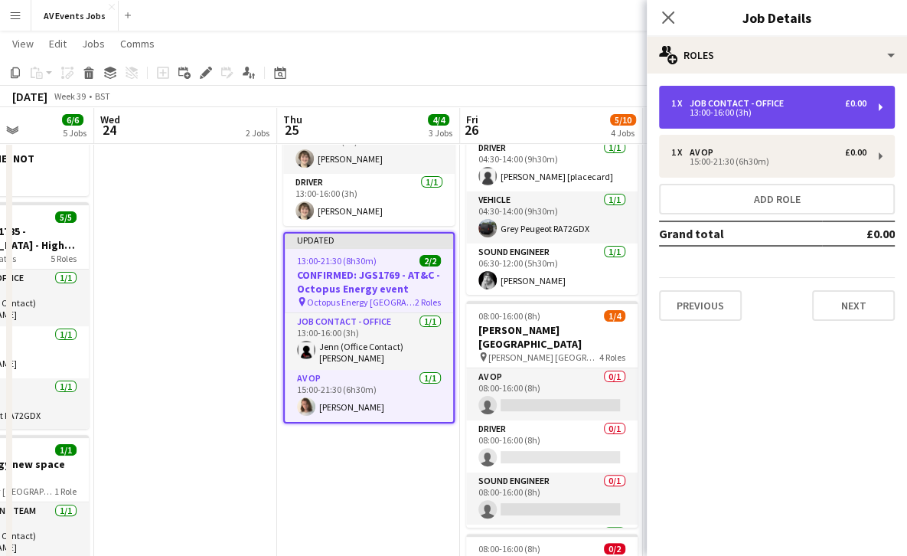
click at [722, 116] on div "13:00-16:00 (3h)" at bounding box center [768, 113] width 195 height 8
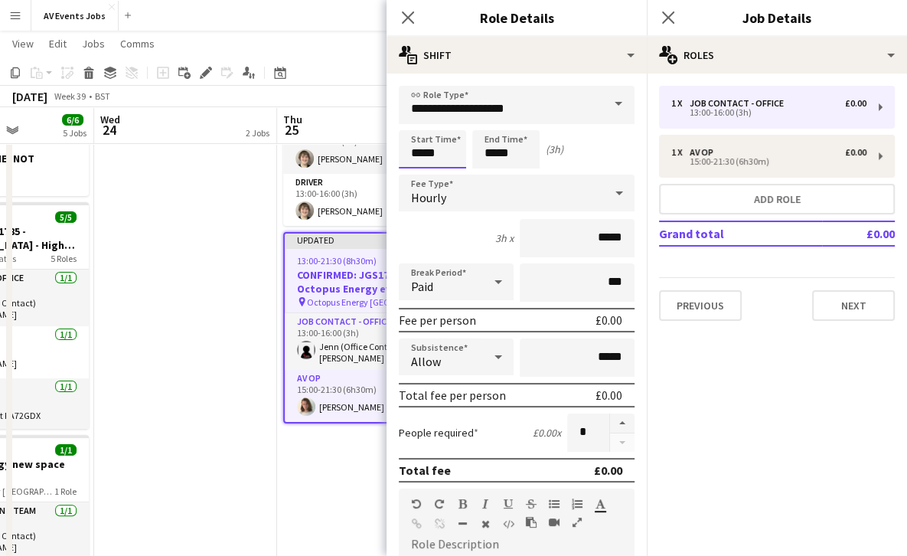
click at [422, 152] on input "*****" at bounding box center [432, 149] width 67 height 38
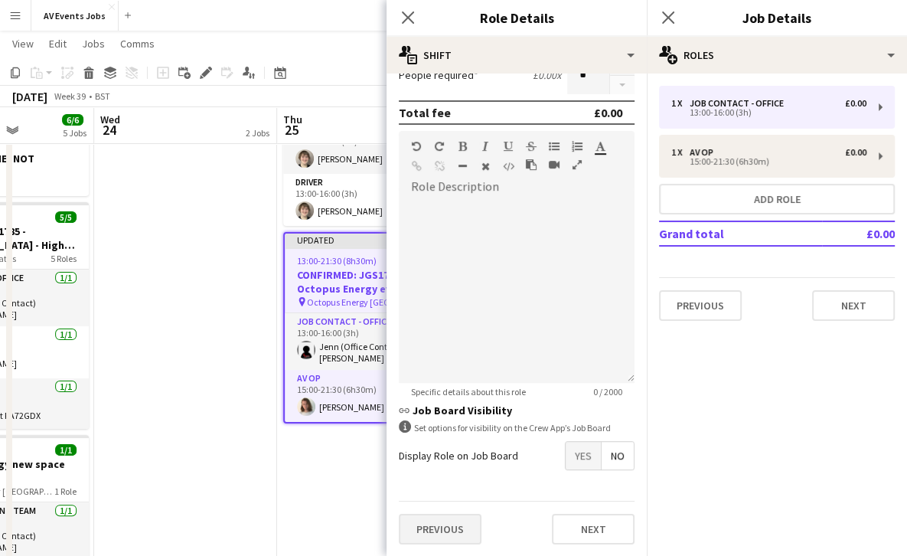
type input "*****"
click at [439, 524] on button "Previous" at bounding box center [440, 528] width 83 height 31
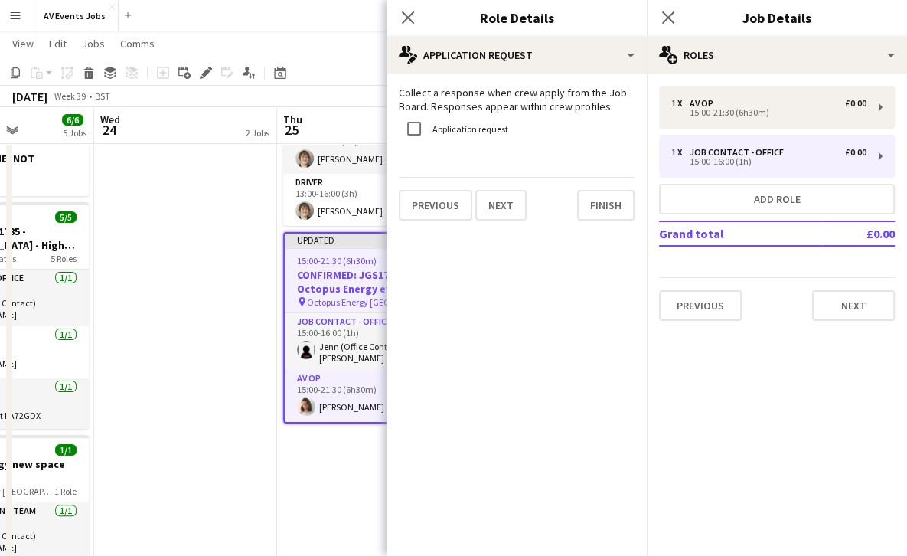
scroll to position [0, 0]
click at [608, 209] on button "Finish" at bounding box center [605, 205] width 57 height 31
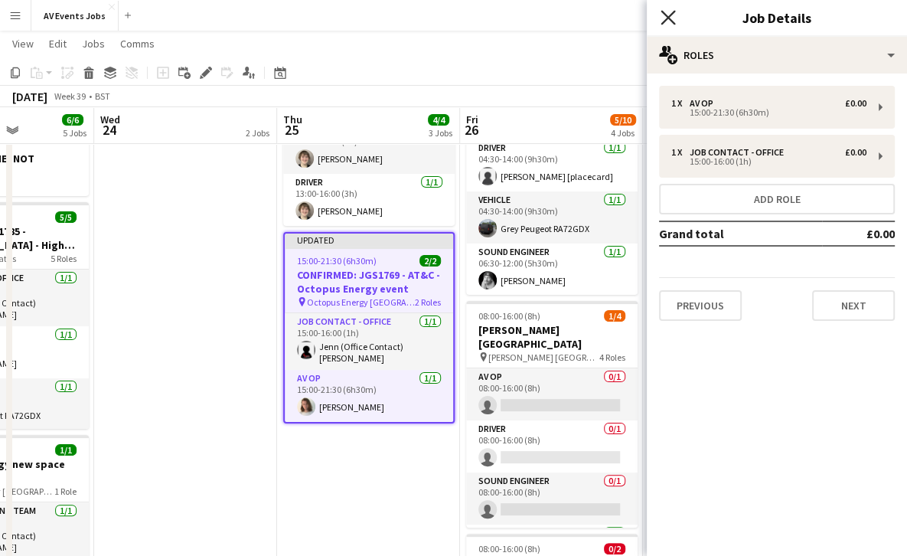
click at [666, 14] on icon "Close pop-in" at bounding box center [667, 17] width 15 height 15
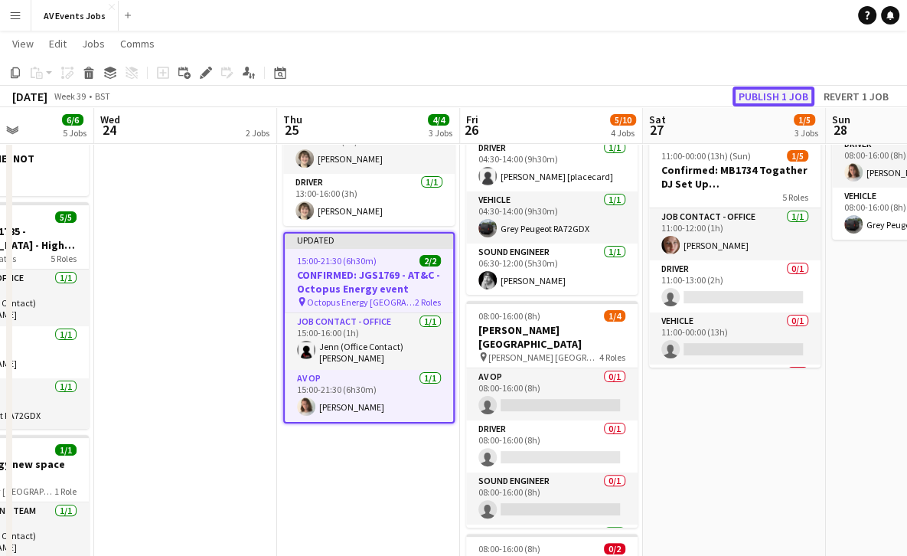
click at [765, 89] on button "Publish 1 job" at bounding box center [773, 96] width 82 height 20
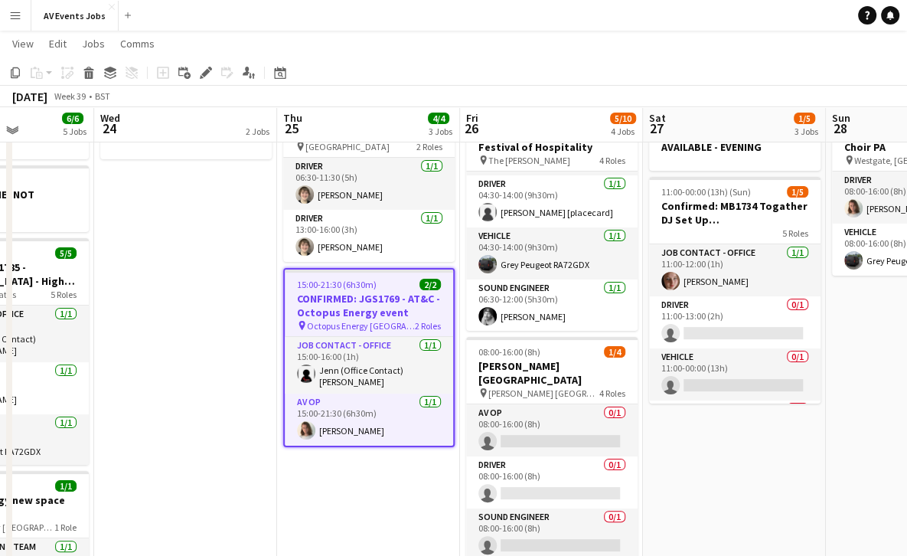
scroll to position [148, 0]
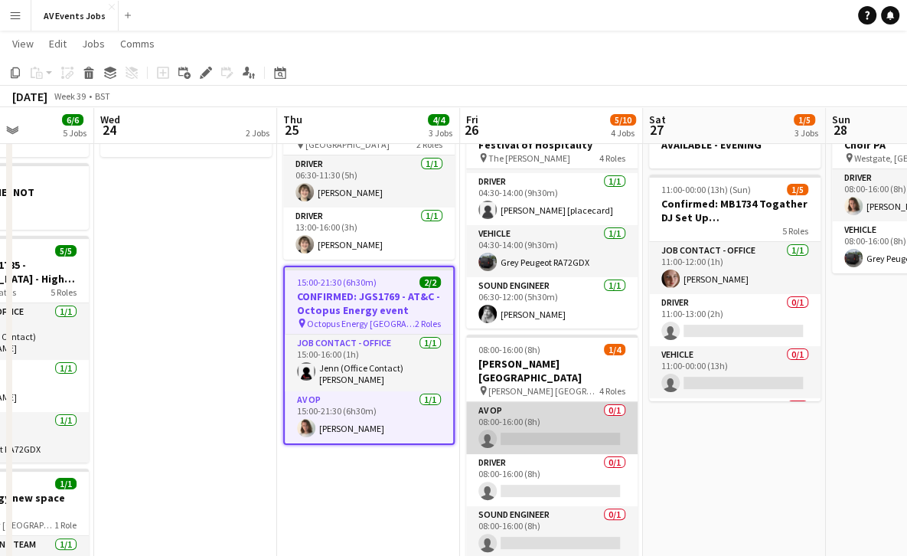
click at [562, 421] on app-card-role "AV Op 0/1 08:00-16:00 (8h) single-neutral-actions" at bounding box center [551, 428] width 171 height 52
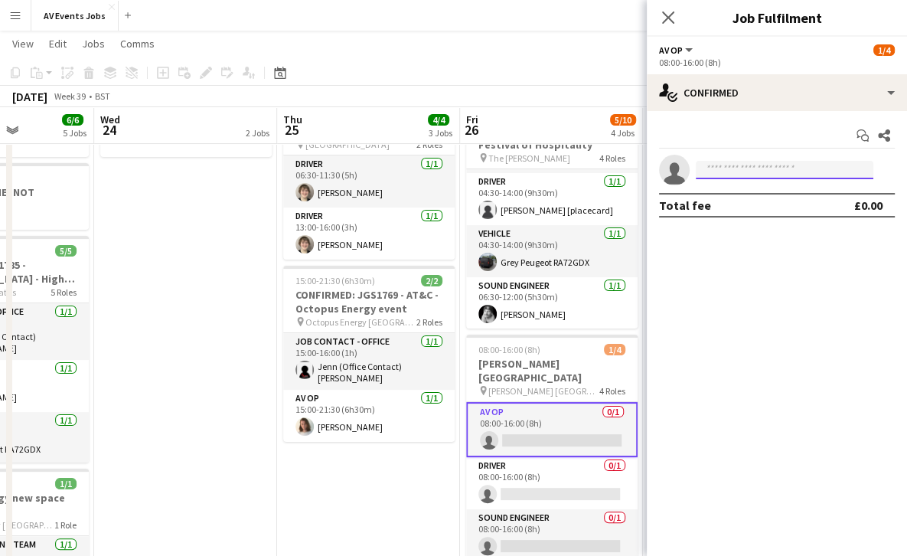
click at [727, 174] on input at bounding box center [785, 170] width 178 height 18
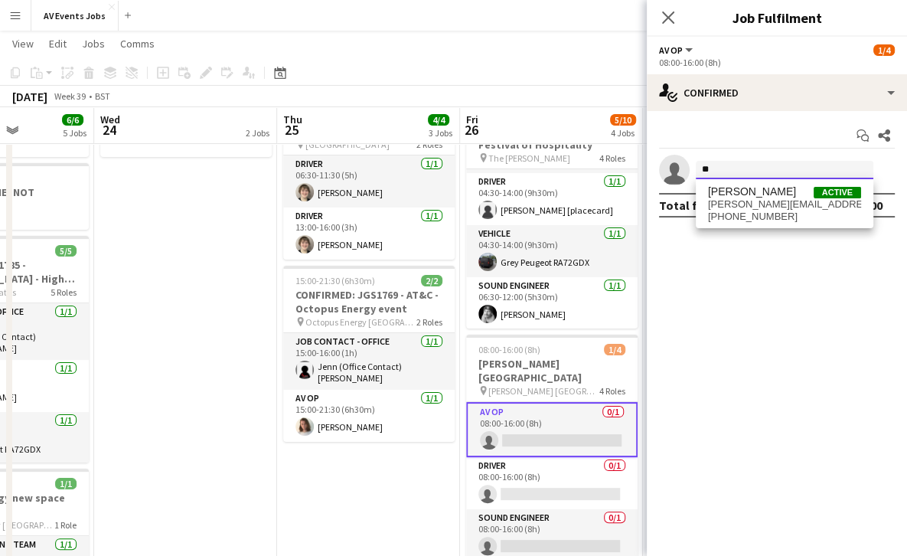
type input "*"
click at [673, 9] on app-icon "Close pop-in" at bounding box center [668, 18] width 22 height 22
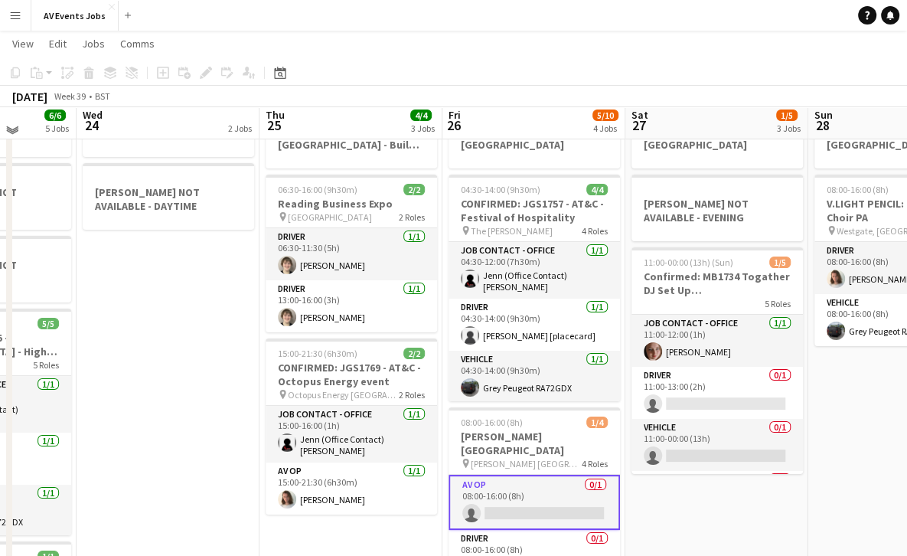
scroll to position [50, 0]
